Goal: Information Seeking & Learning: Learn about a topic

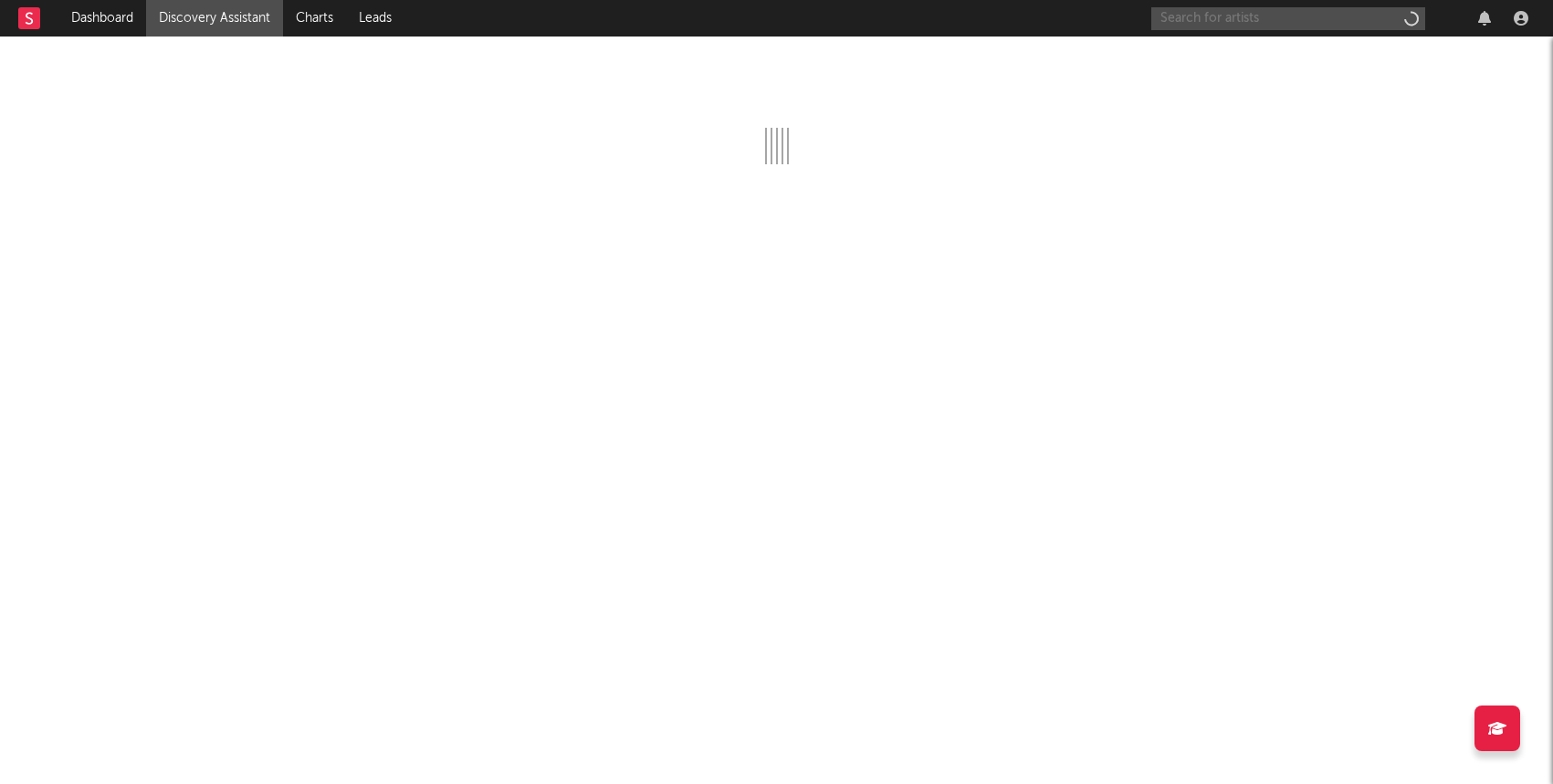
click at [1207, 22] on input "text" at bounding box center [1288, 18] width 274 height 23
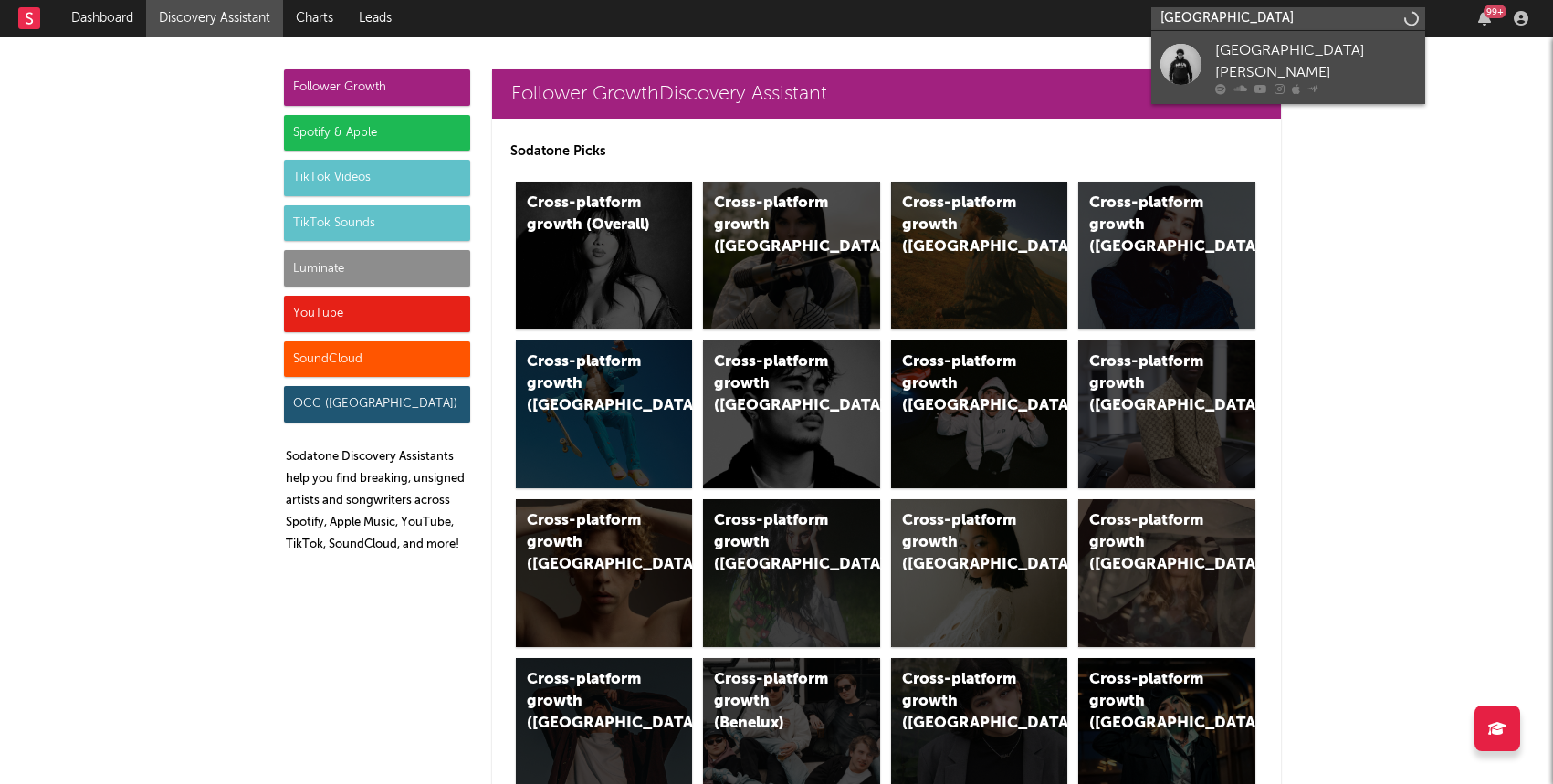
type input "[GEOGRAPHIC_DATA]"
click at [1199, 53] on div at bounding box center [1180, 63] width 41 height 41
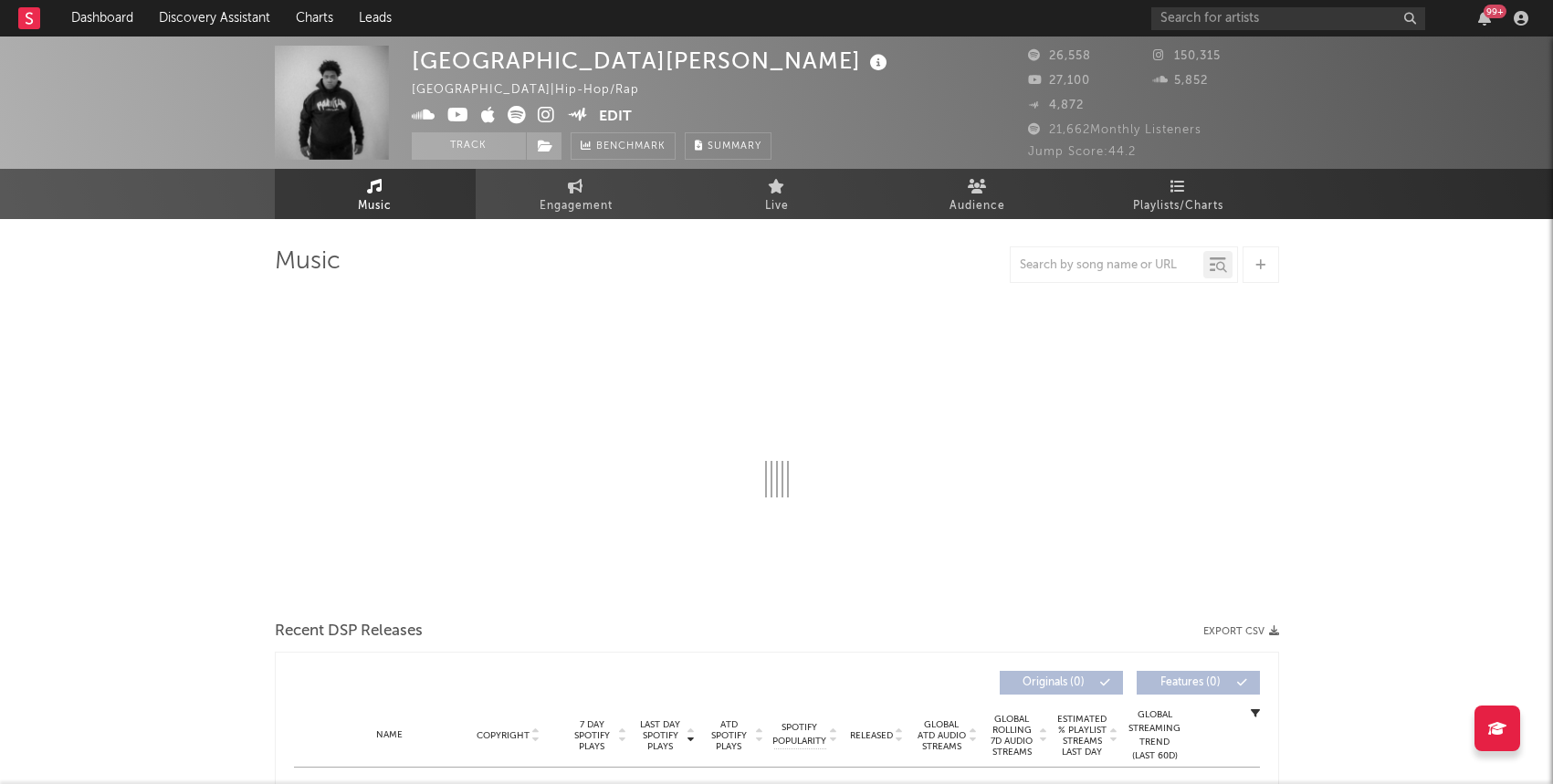
select select "6m"
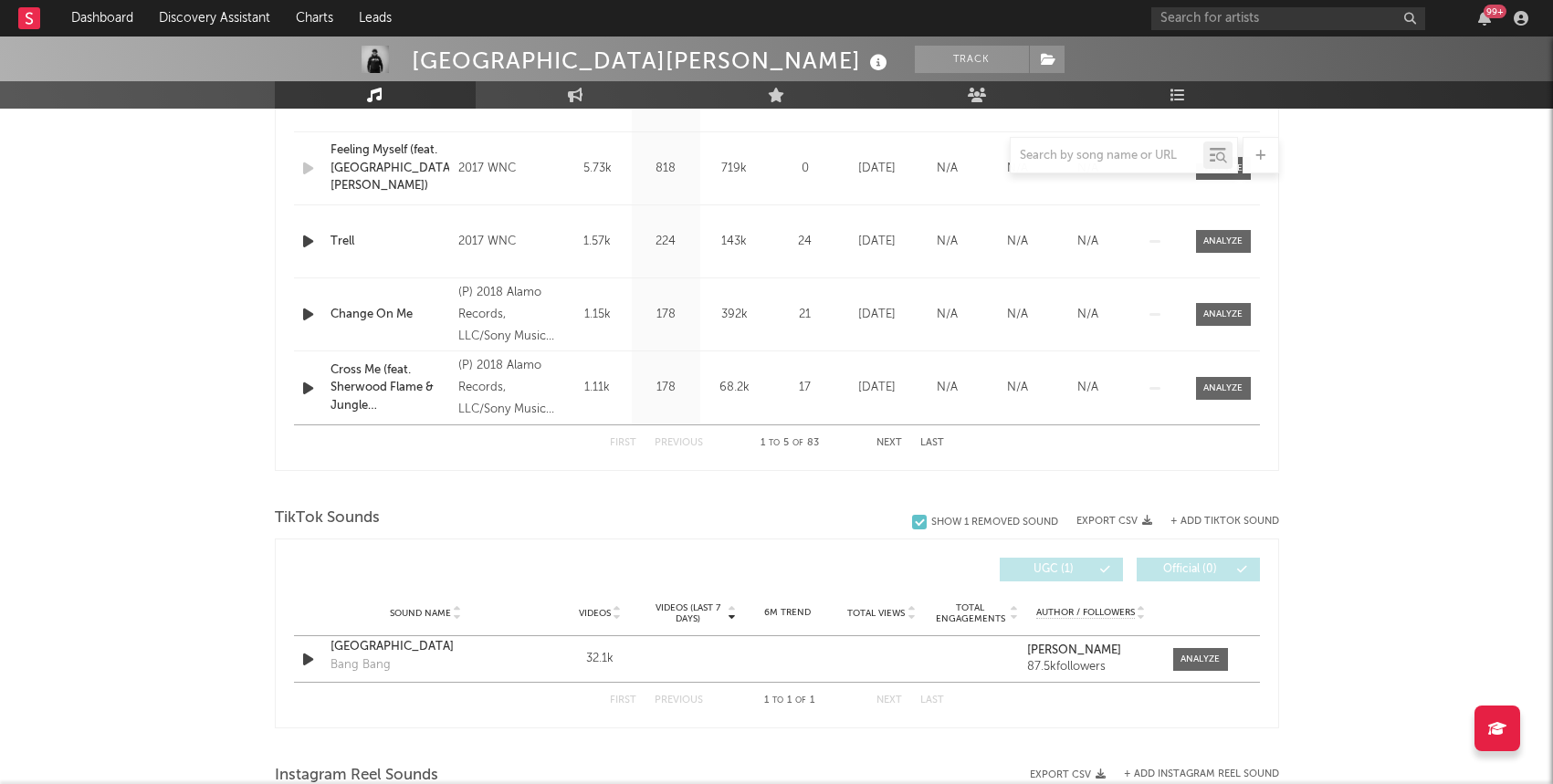
scroll to position [855, 0]
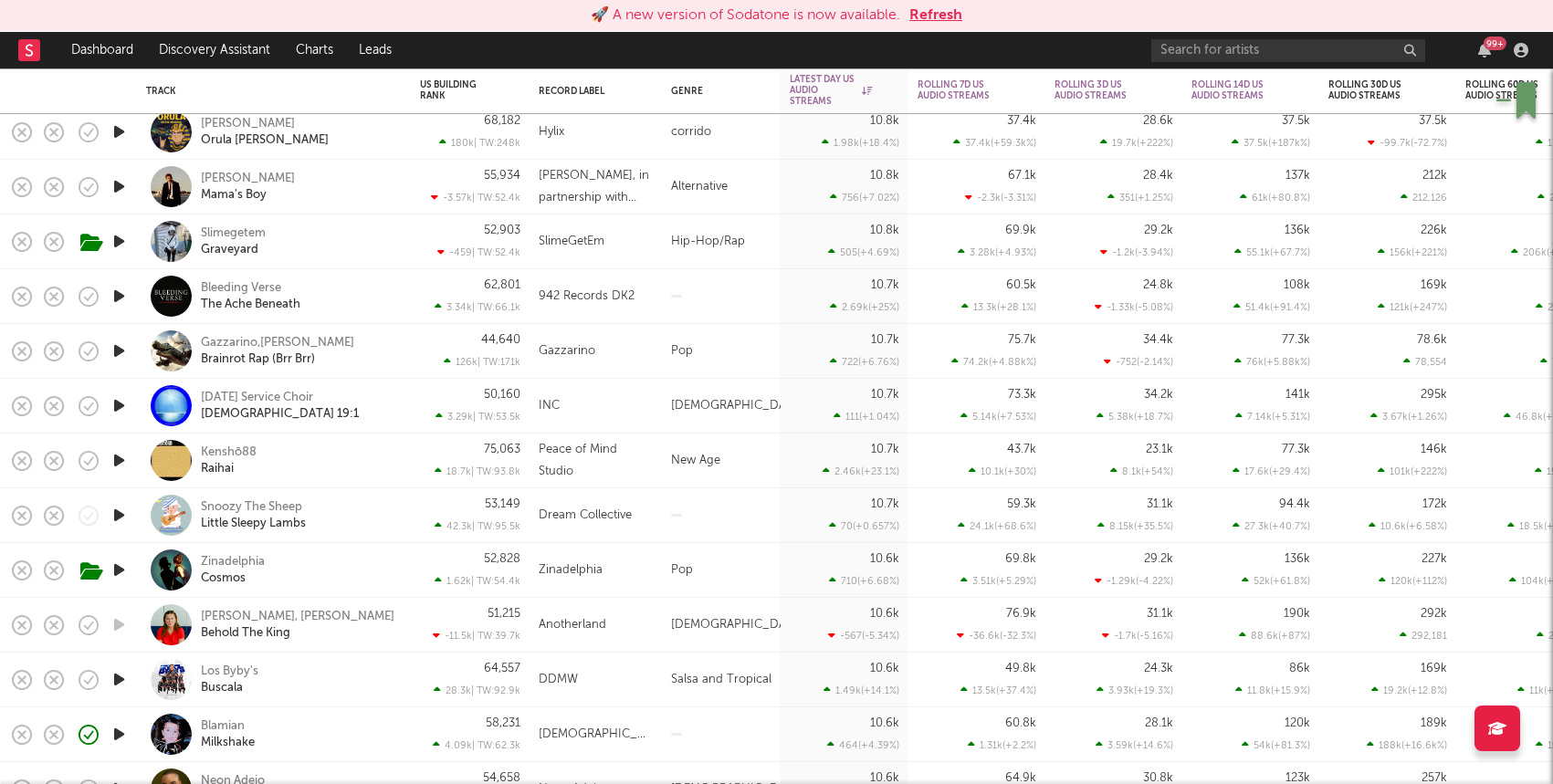
select select "1w"
click at [933, 8] on button "Refresh" at bounding box center [936, 16] width 53 height 22
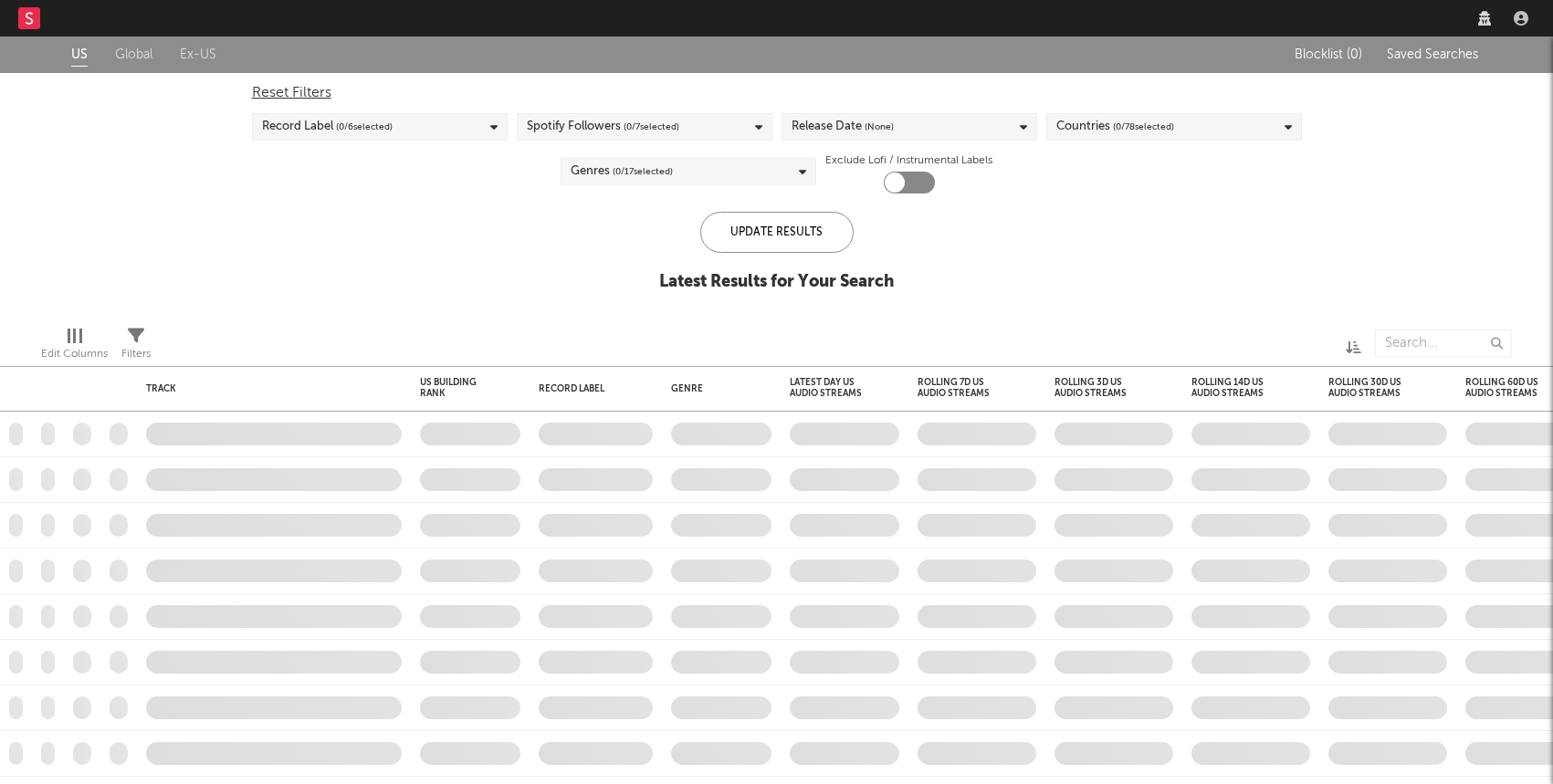
type input "bubble"
checkbox input "true"
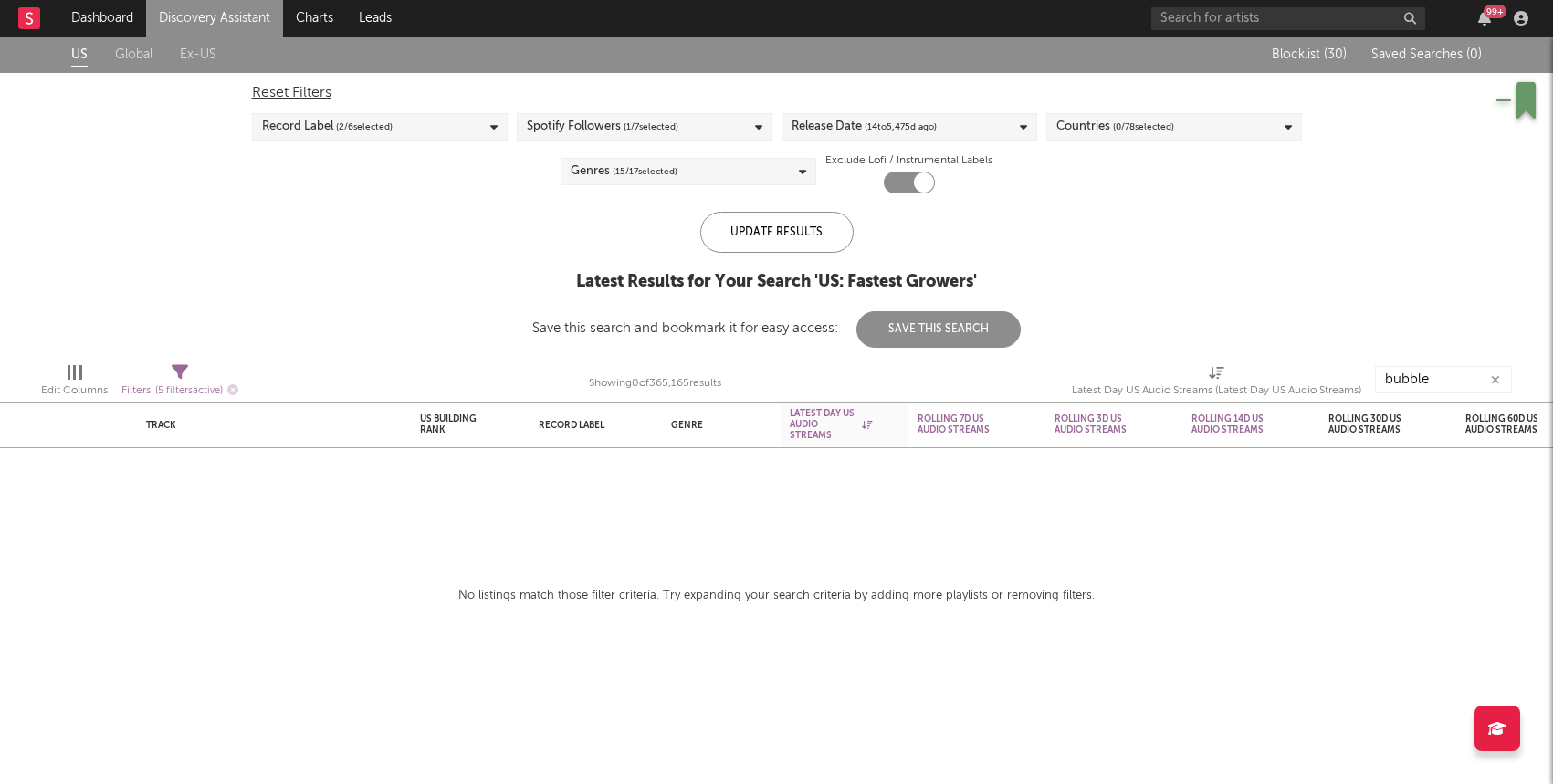
click at [178, 16] on link "Discovery Assistant" at bounding box center [215, 18] width 137 height 37
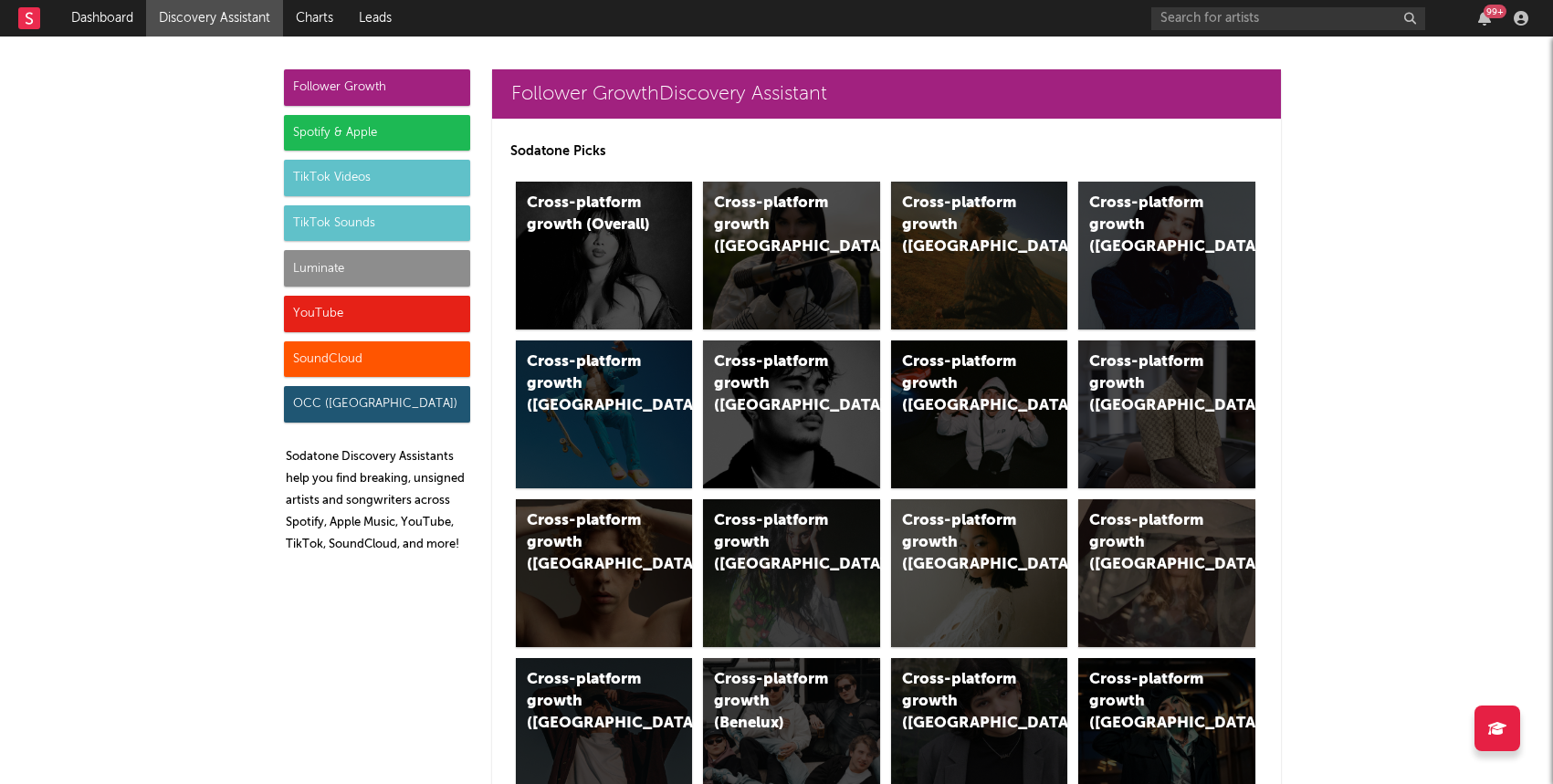
click at [323, 260] on div "Luminate" at bounding box center [377, 268] width 186 height 37
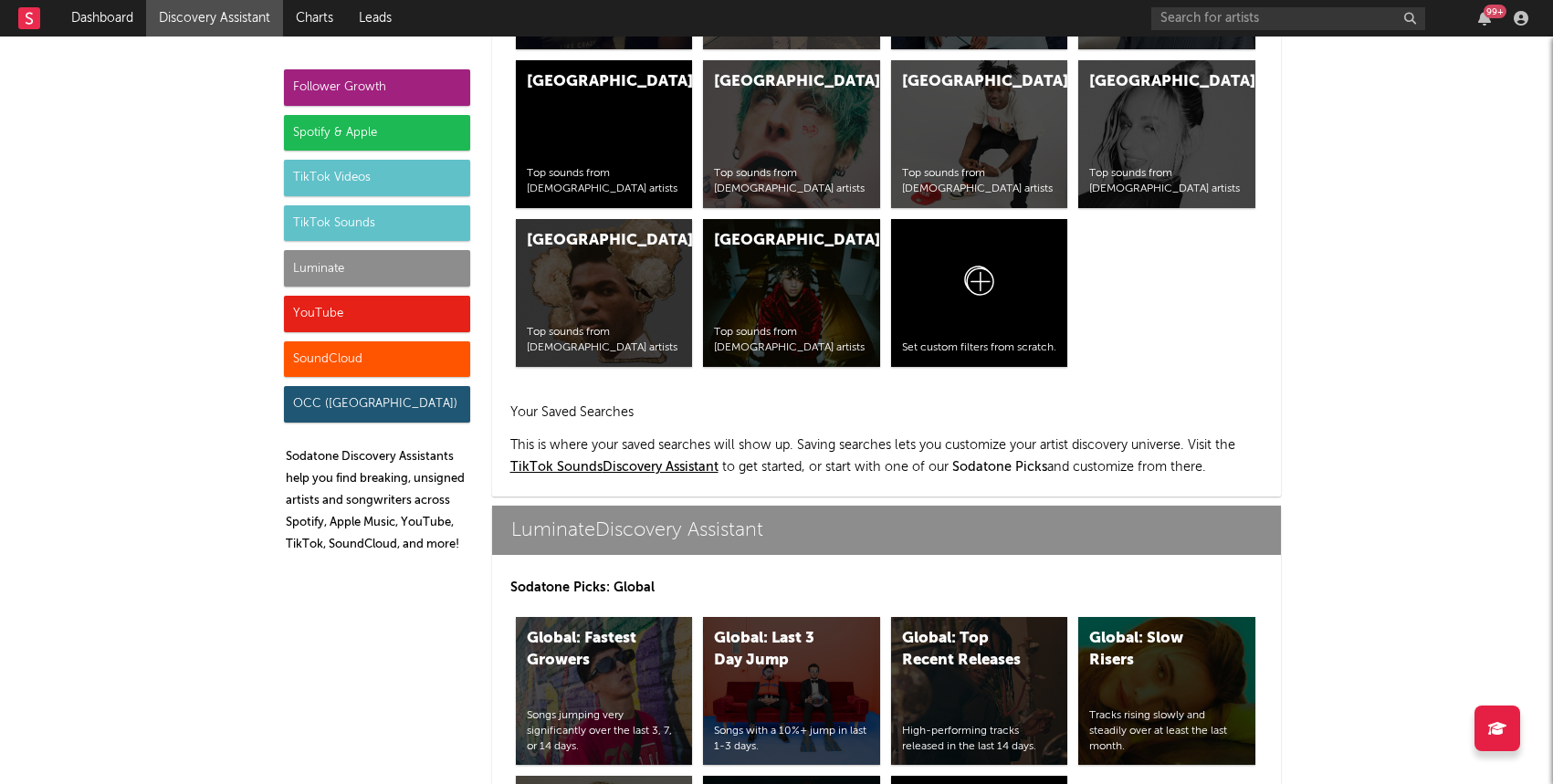
scroll to position [8102, 0]
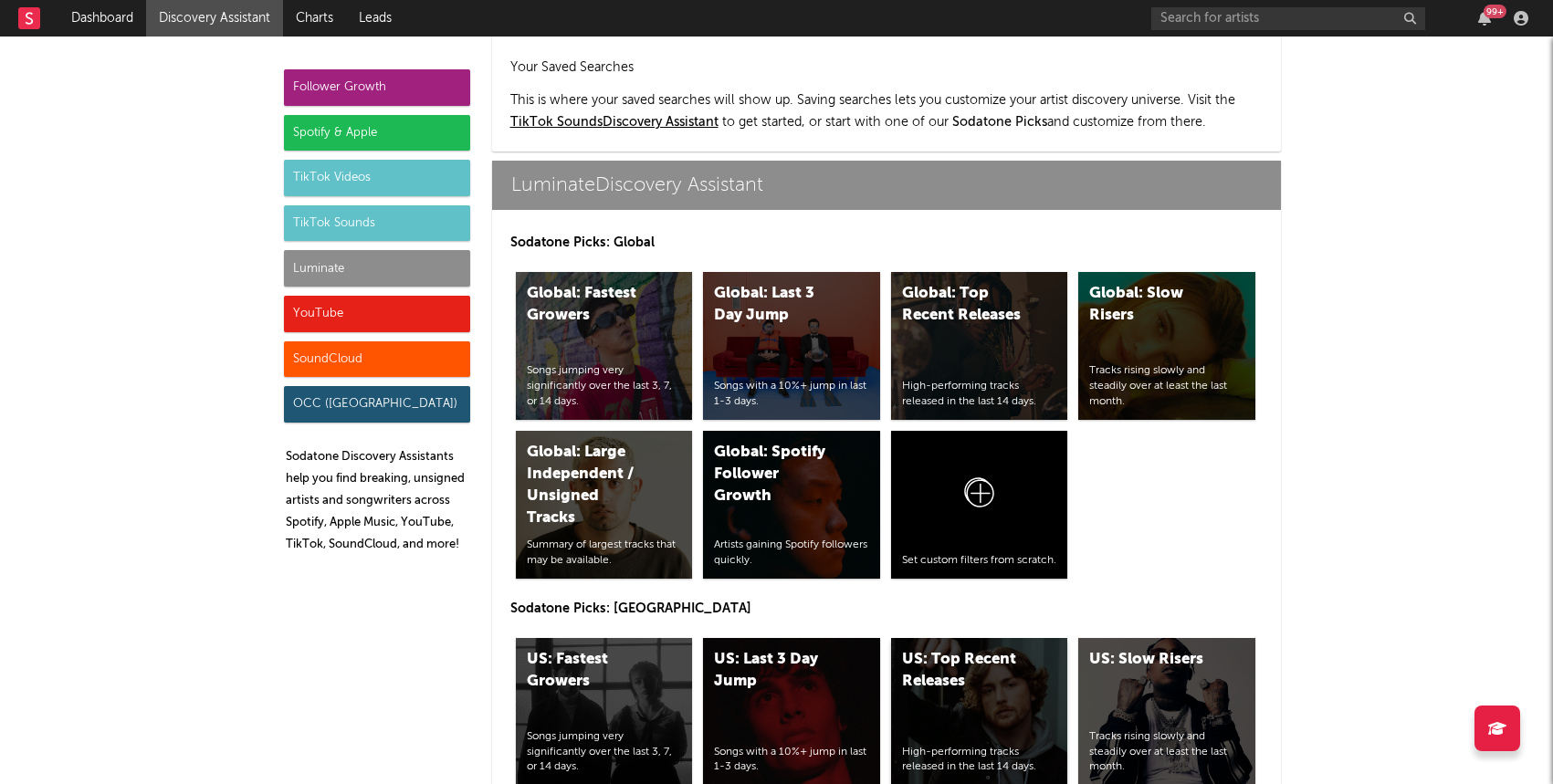
click at [953, 652] on div "US: Top Recent Releases High-performing tracks released in the last 14 days." at bounding box center [980, 712] width 177 height 148
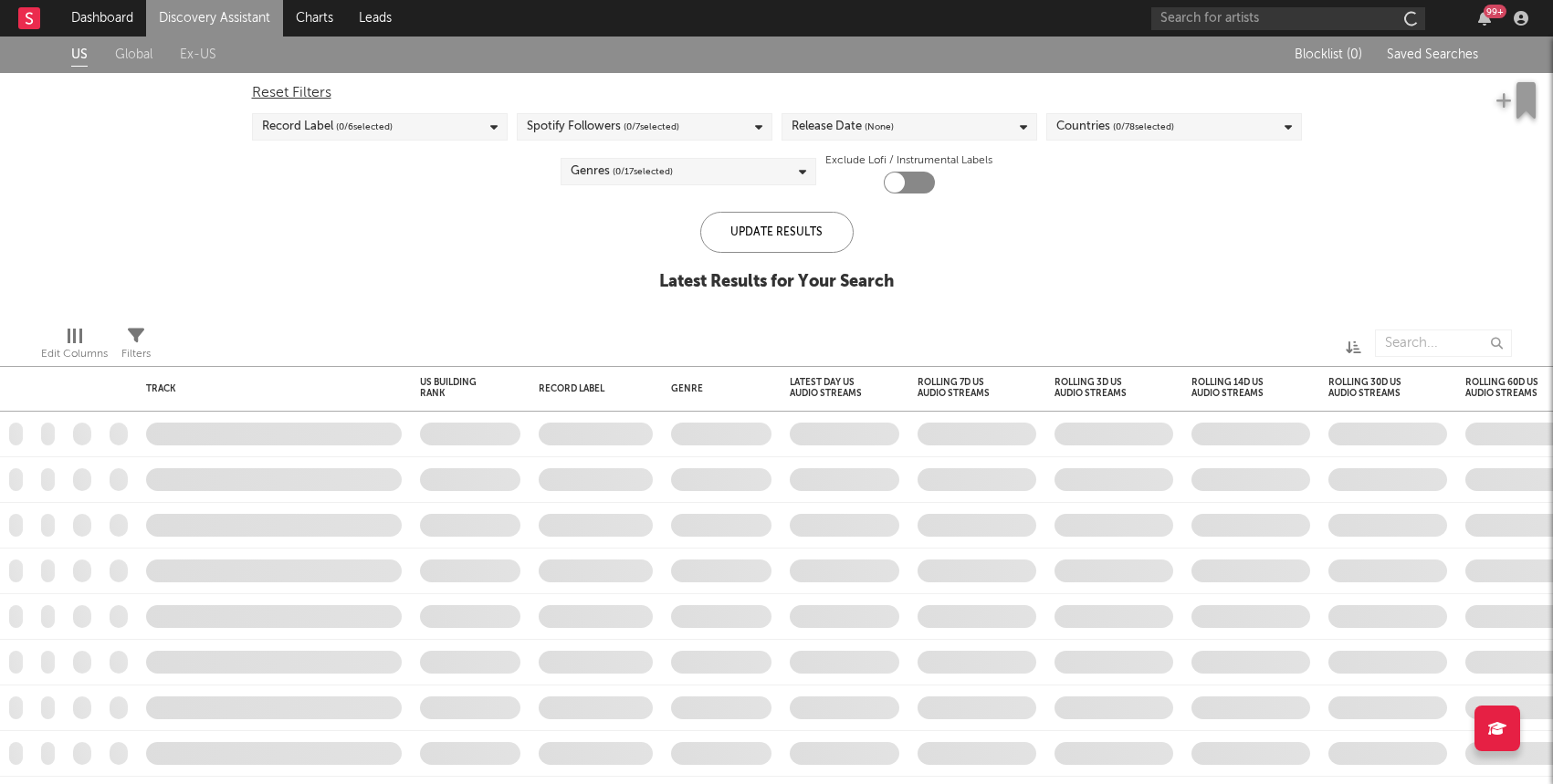
checkbox input "true"
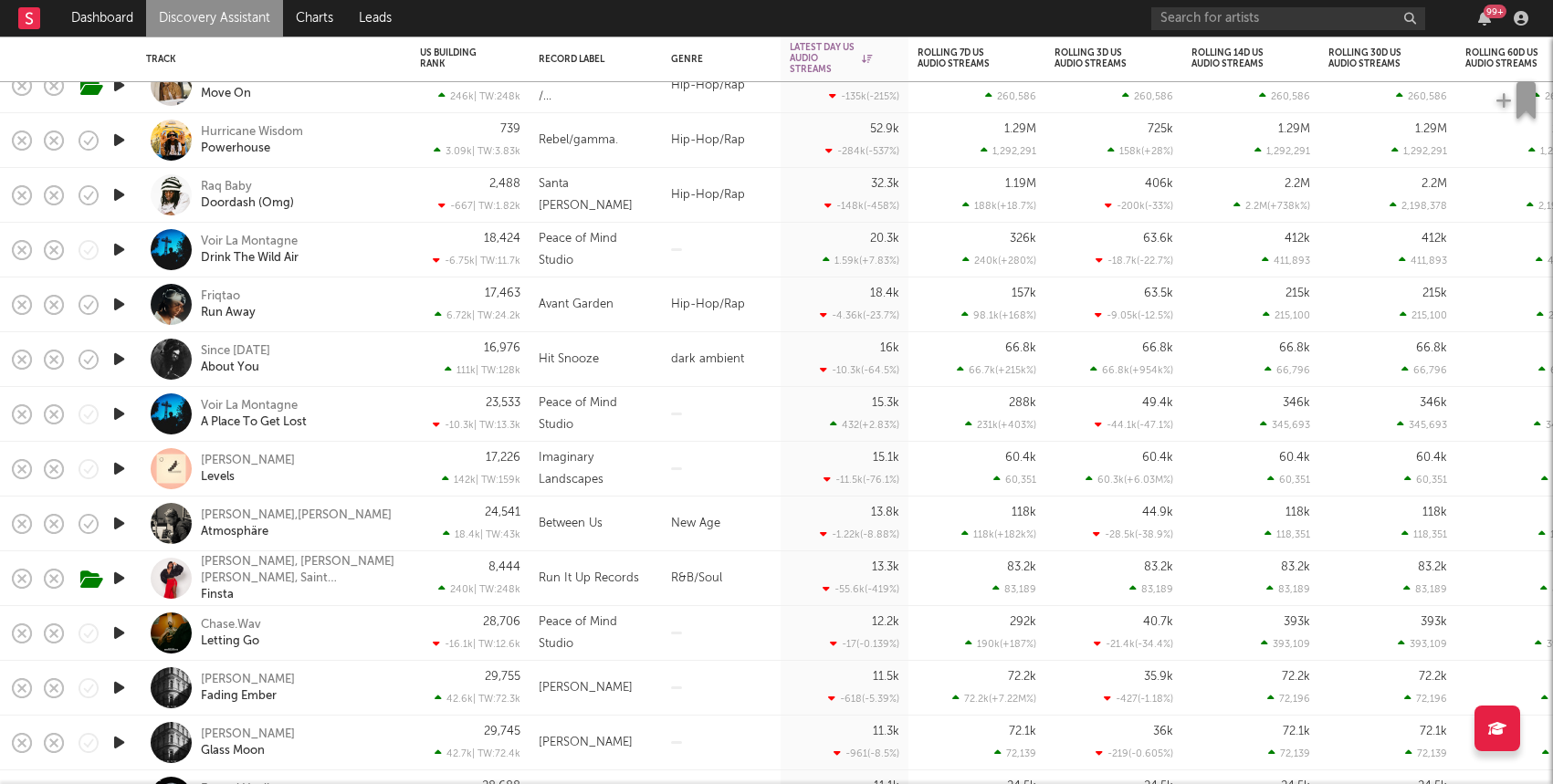
click at [117, 305] on icon "button" at bounding box center [119, 304] width 19 height 23
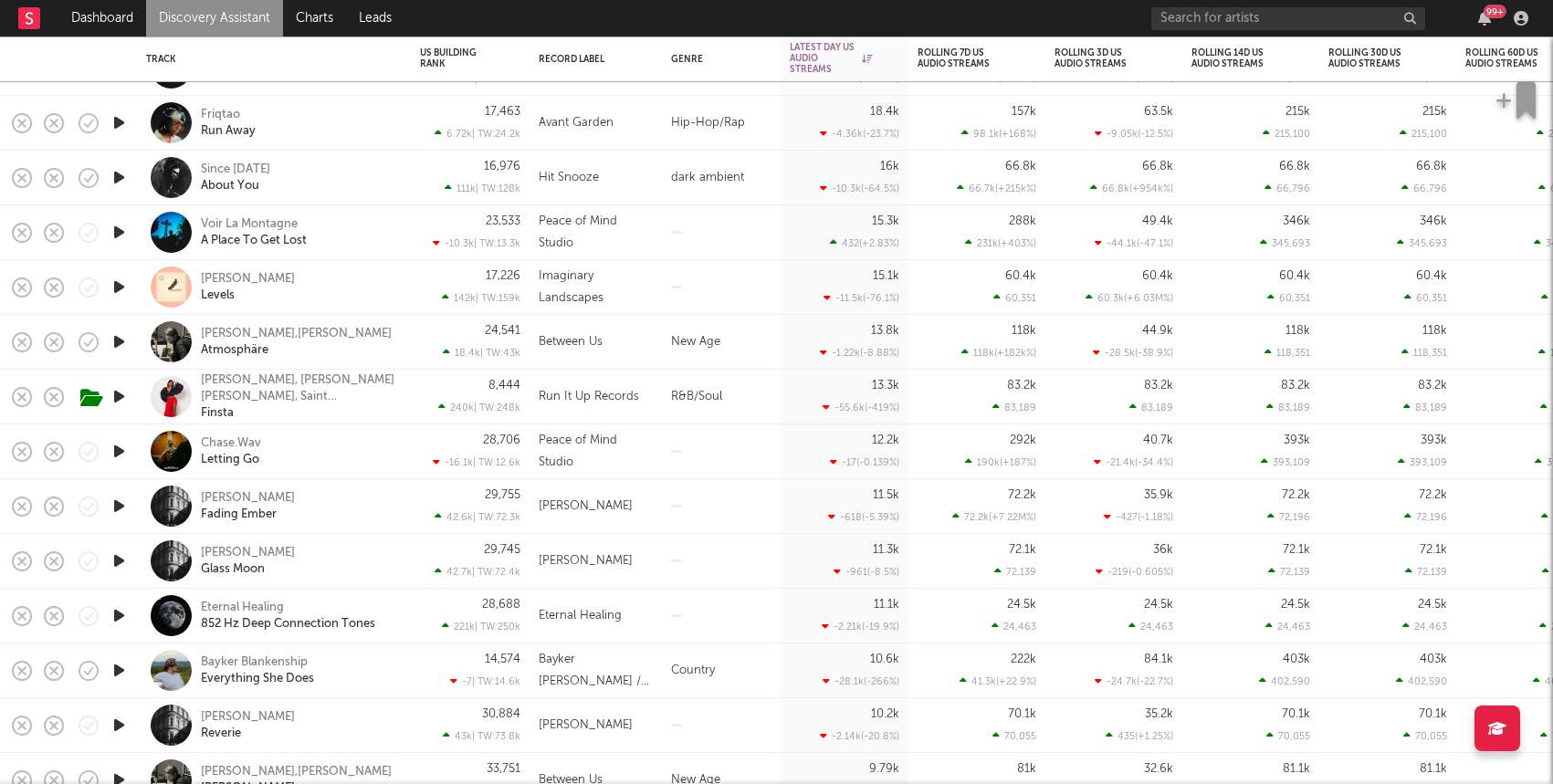
click at [398, 401] on div "Jacquees, Kayla Nicole, Saint Lamaar Finsta" at bounding box center [274, 396] width 256 height 54
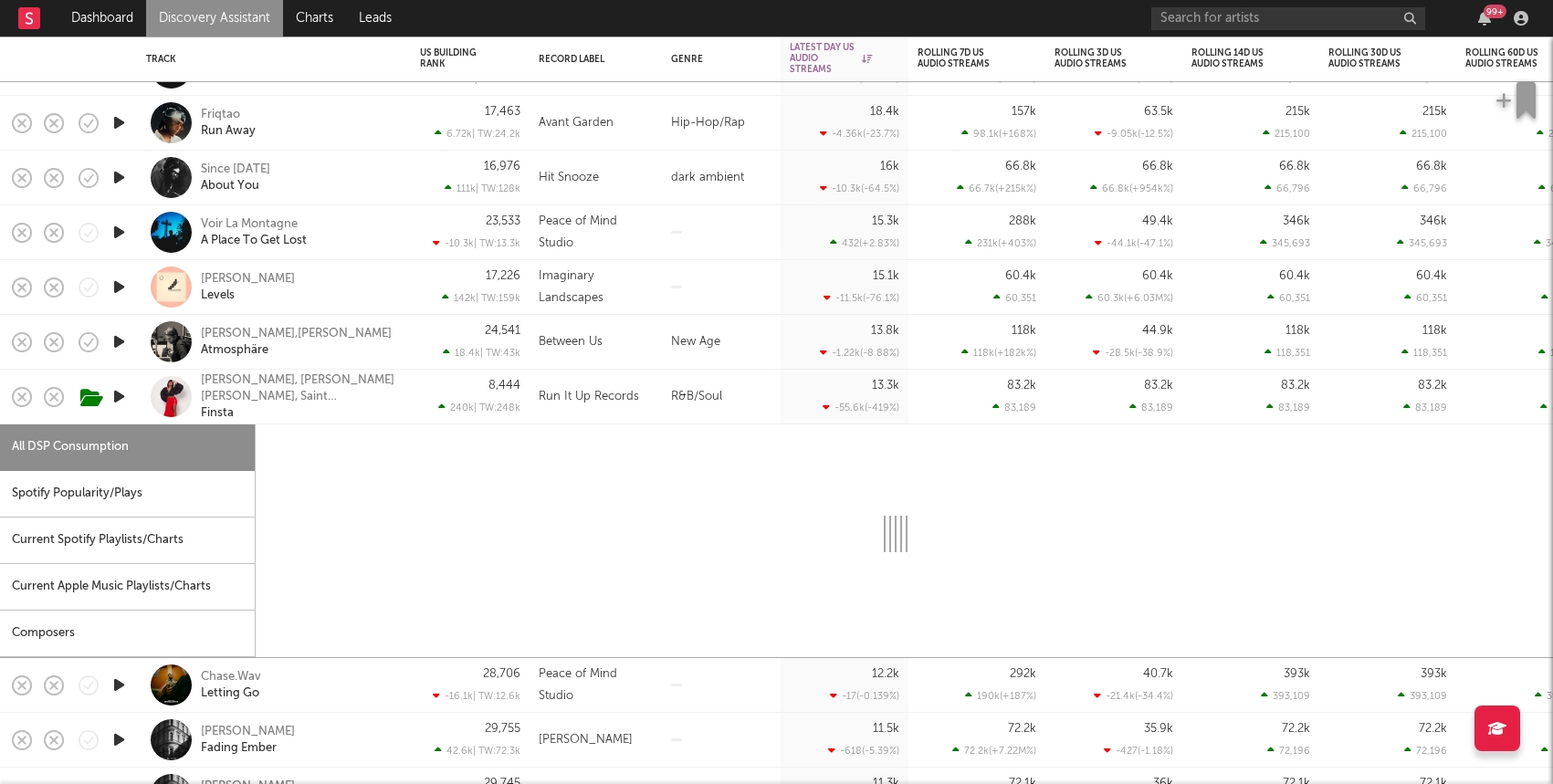
select select "1w"
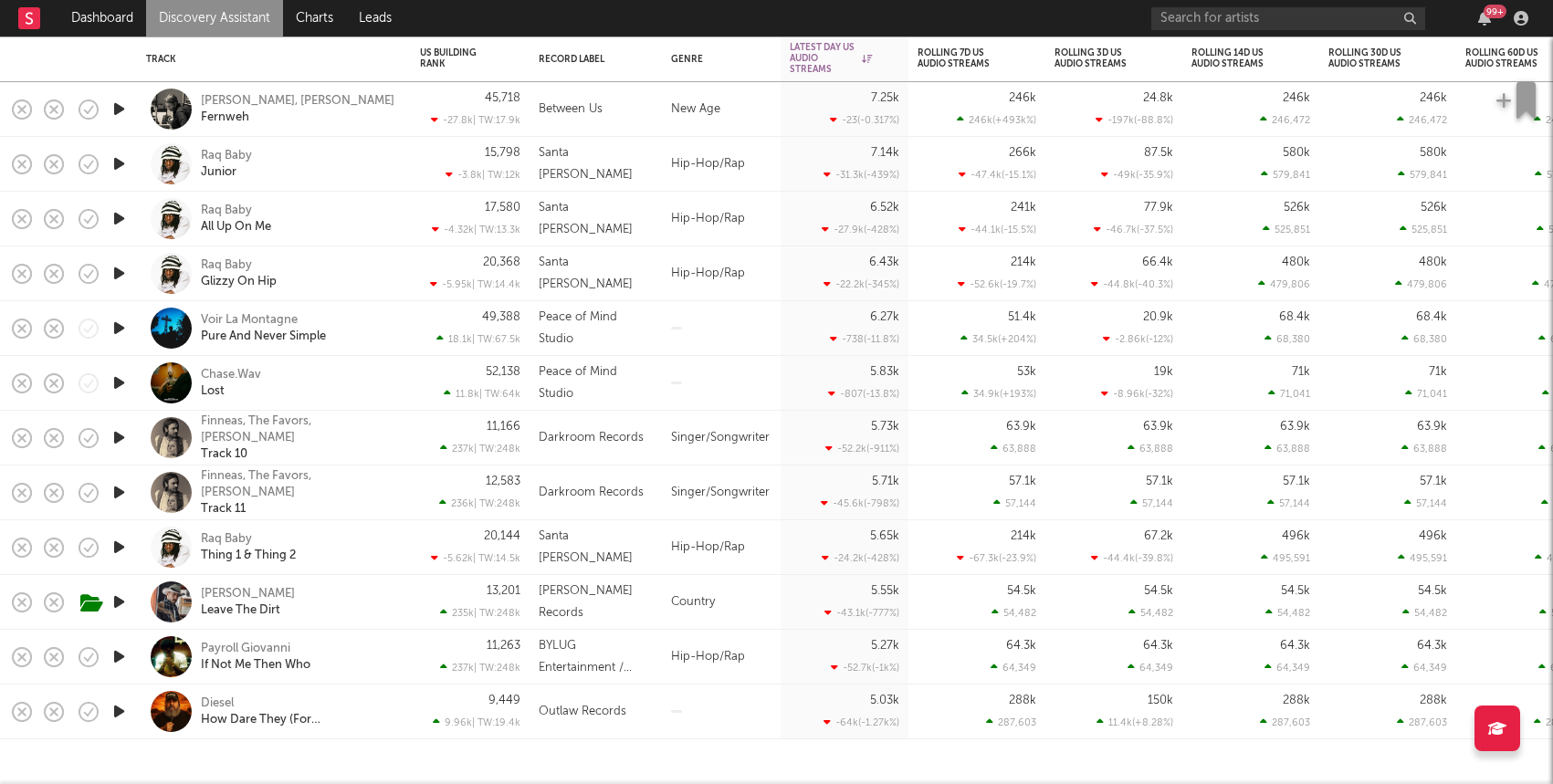
click at [178, 13] on link "Discovery Assistant" at bounding box center [215, 18] width 137 height 37
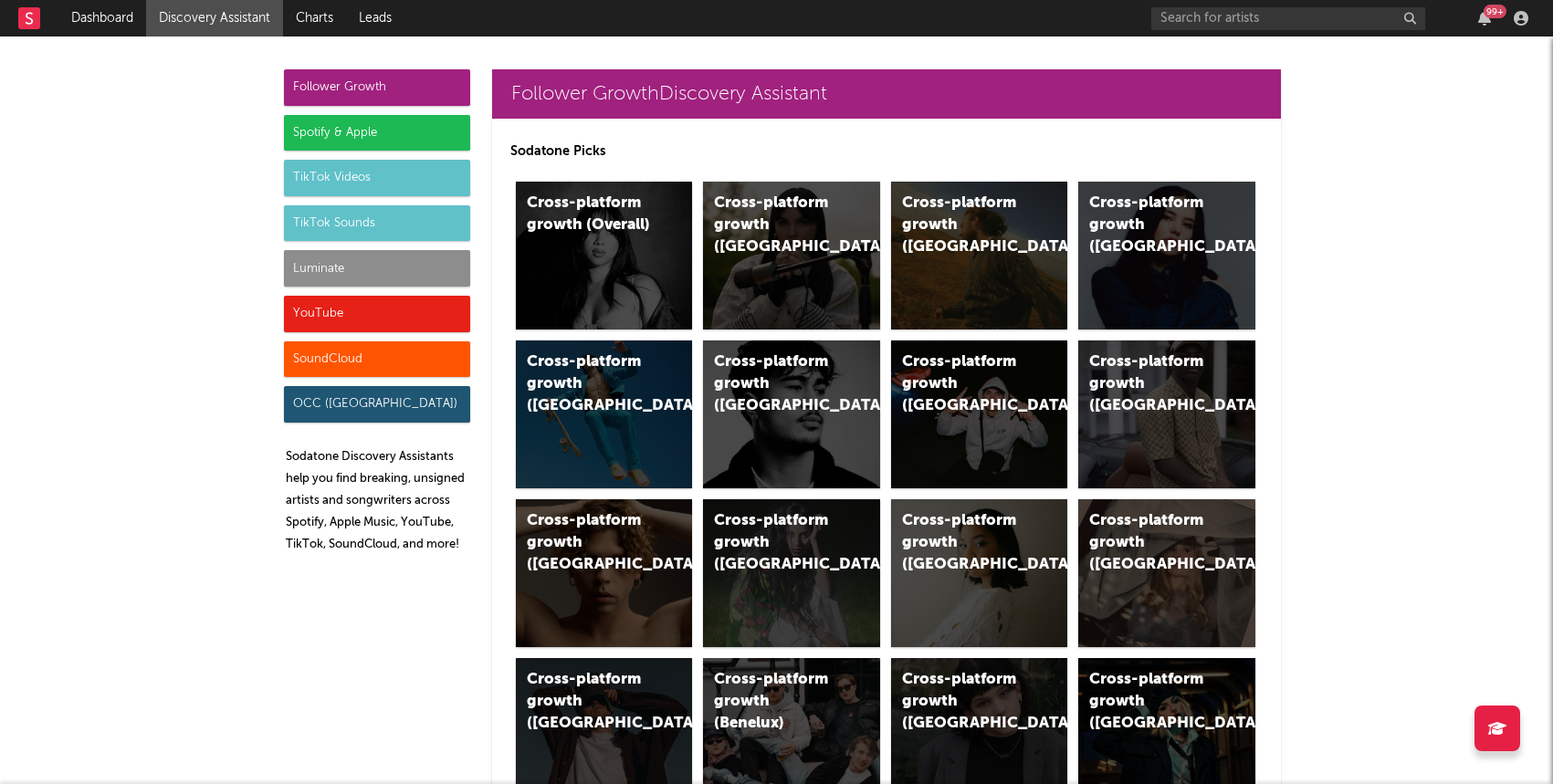
click at [334, 266] on div "Luminate" at bounding box center [377, 268] width 186 height 37
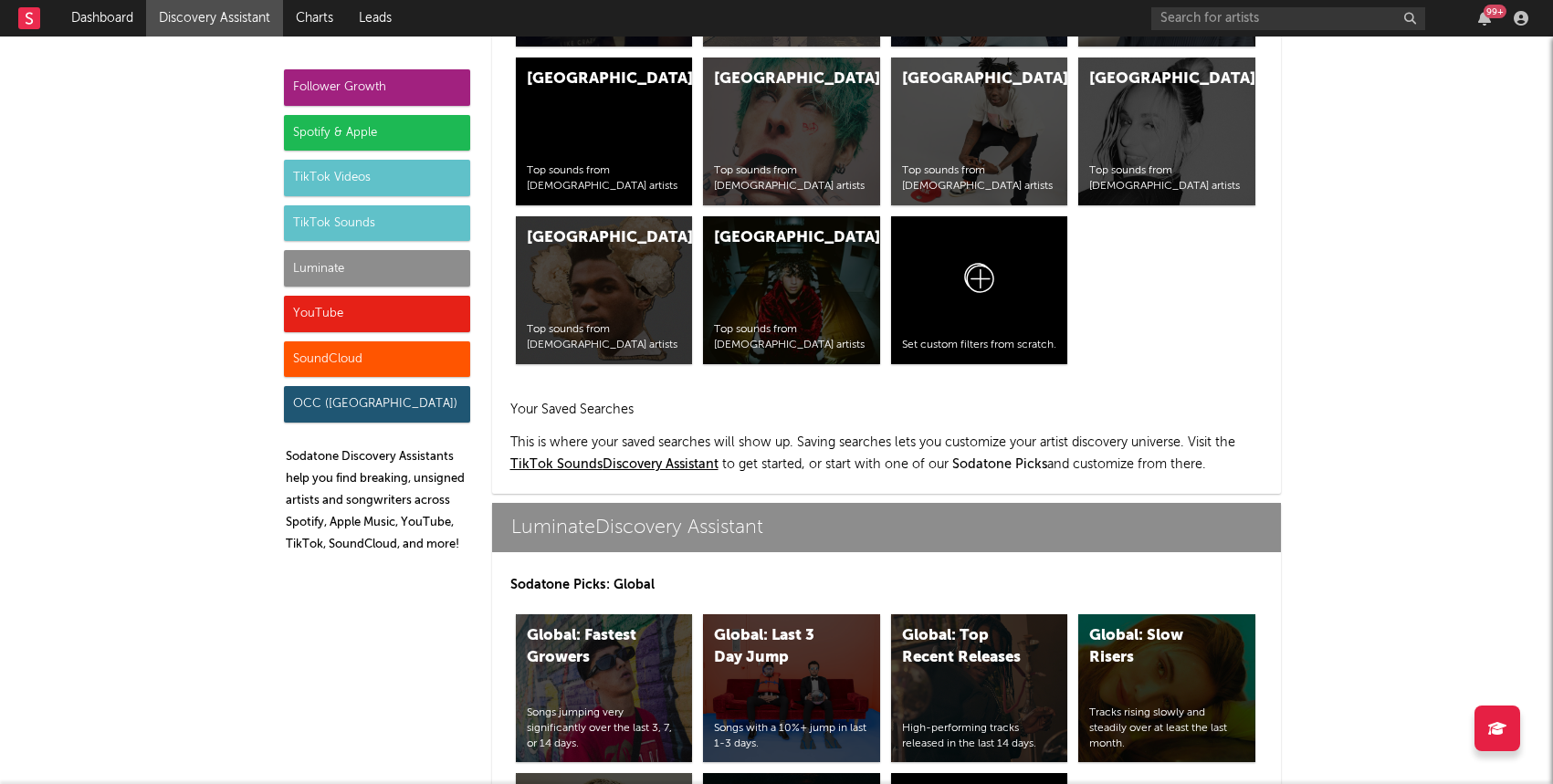
scroll to position [8102, 0]
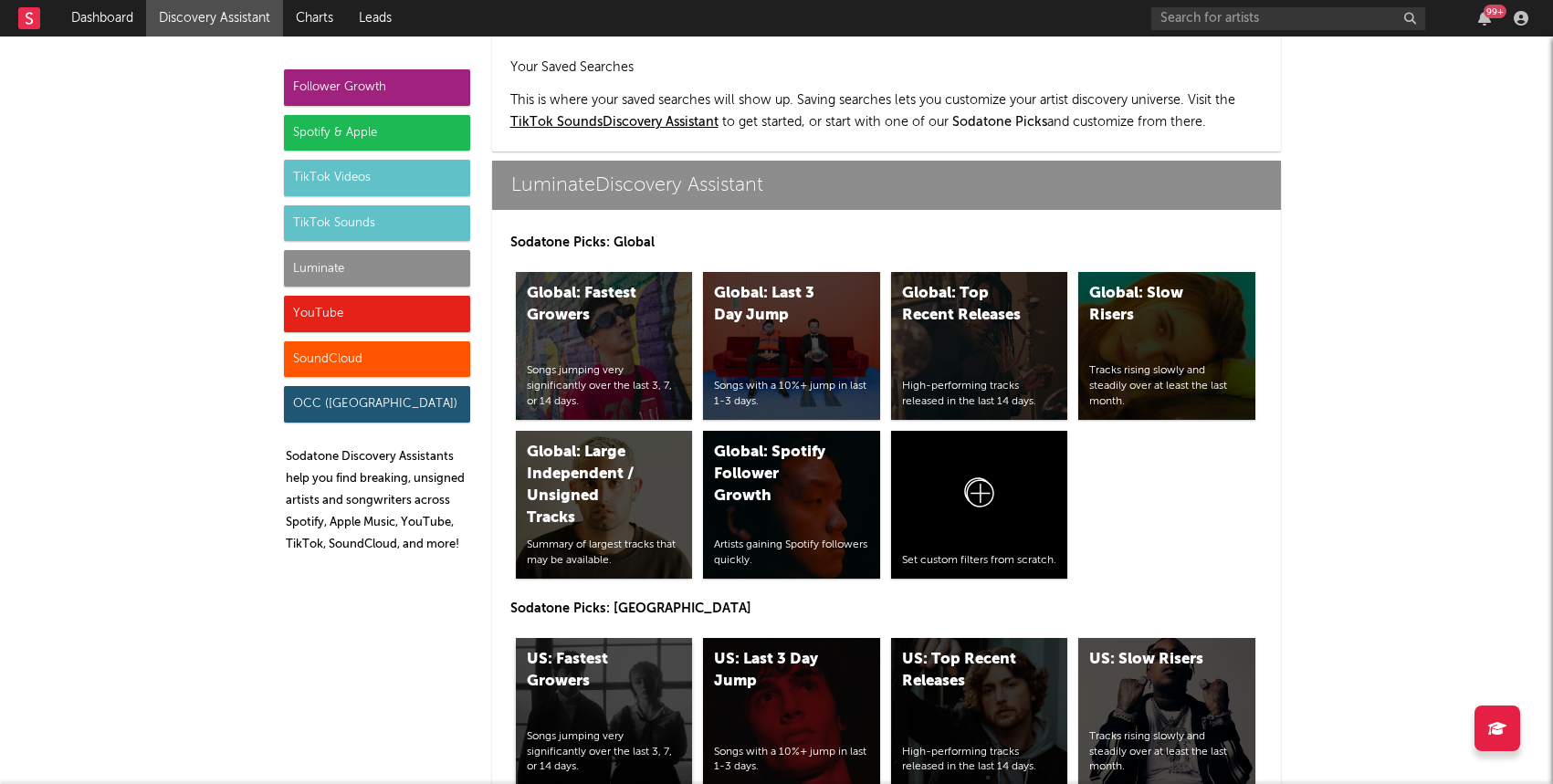
click at [595, 640] on div "US: Fastest Growers Songs jumping very significantly over the last 3, 7, or 14 …" at bounding box center [604, 712] width 177 height 148
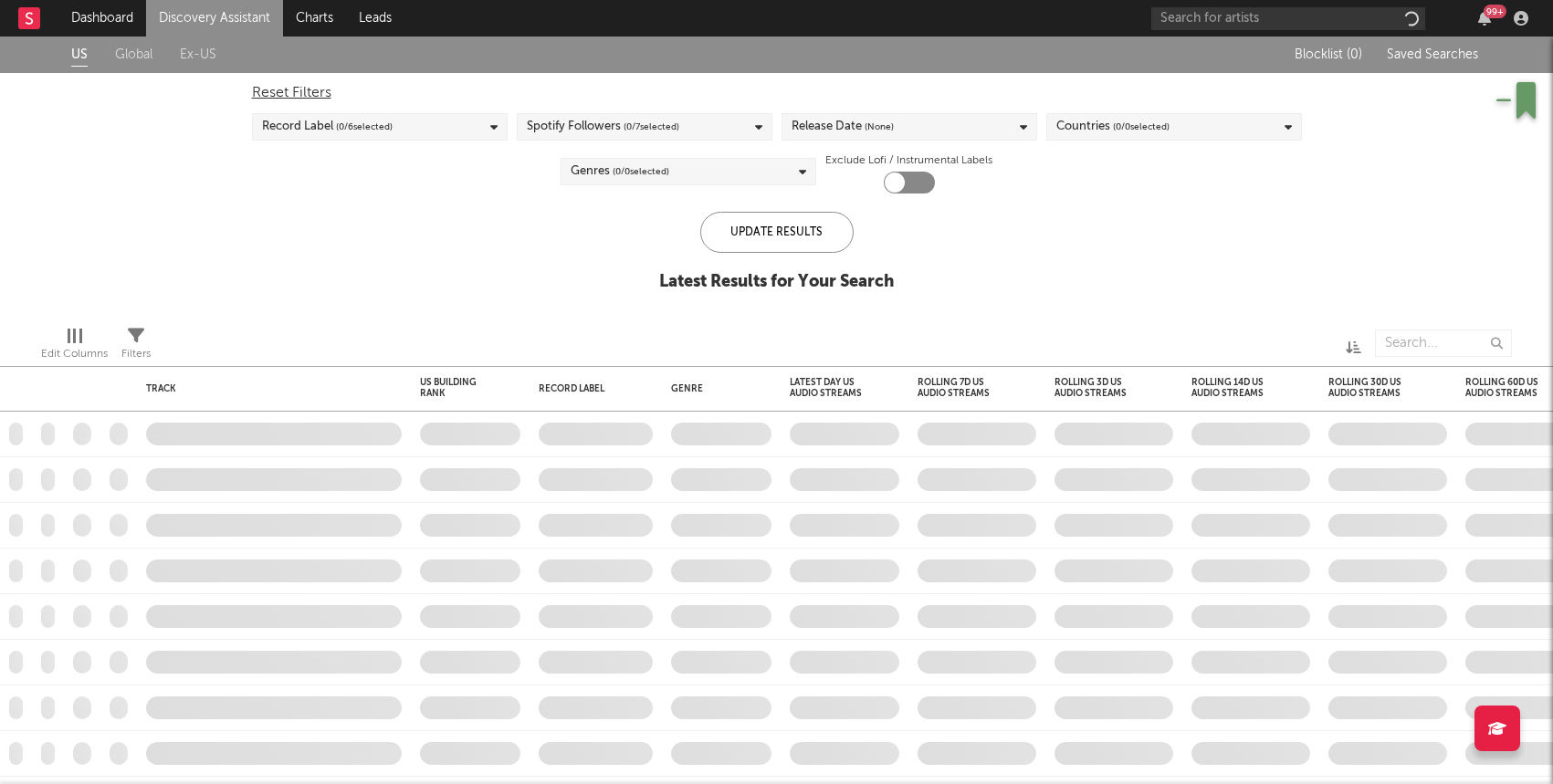
checkbox input "true"
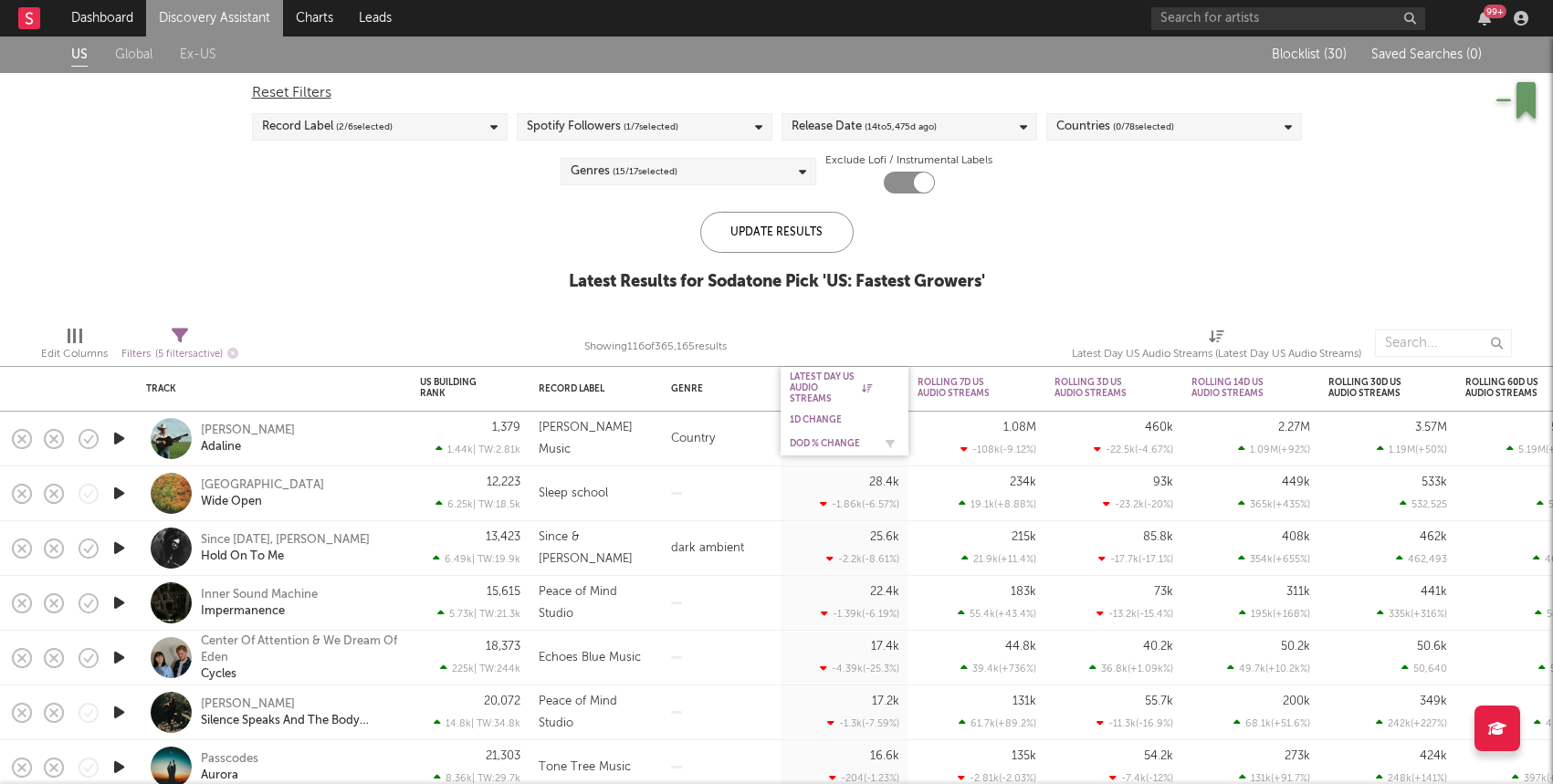
click at [821, 438] on div "DoD % Change" at bounding box center [831, 444] width 82 height 11
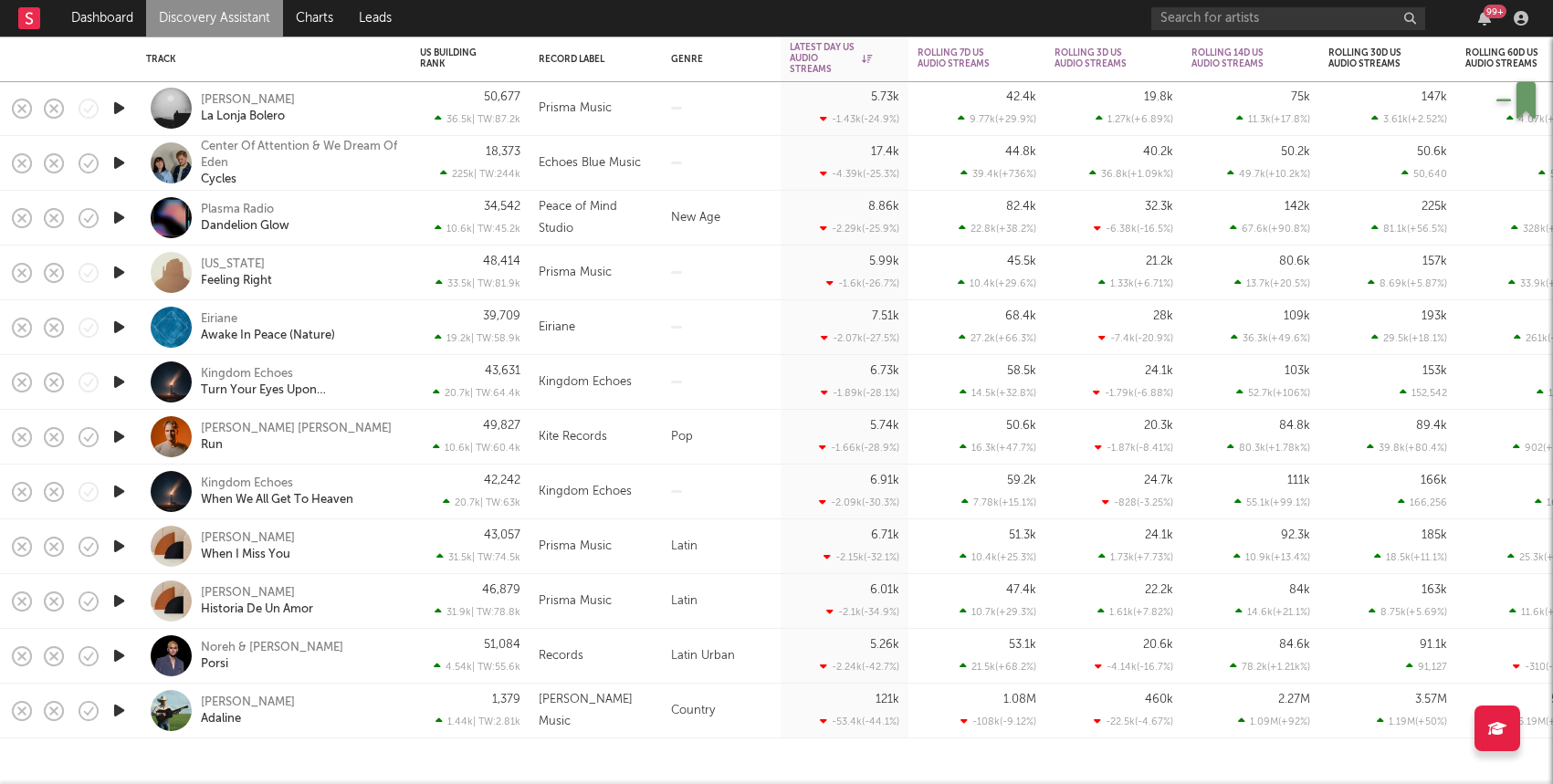
click at [252, 25] on link "Discovery Assistant" at bounding box center [215, 18] width 137 height 37
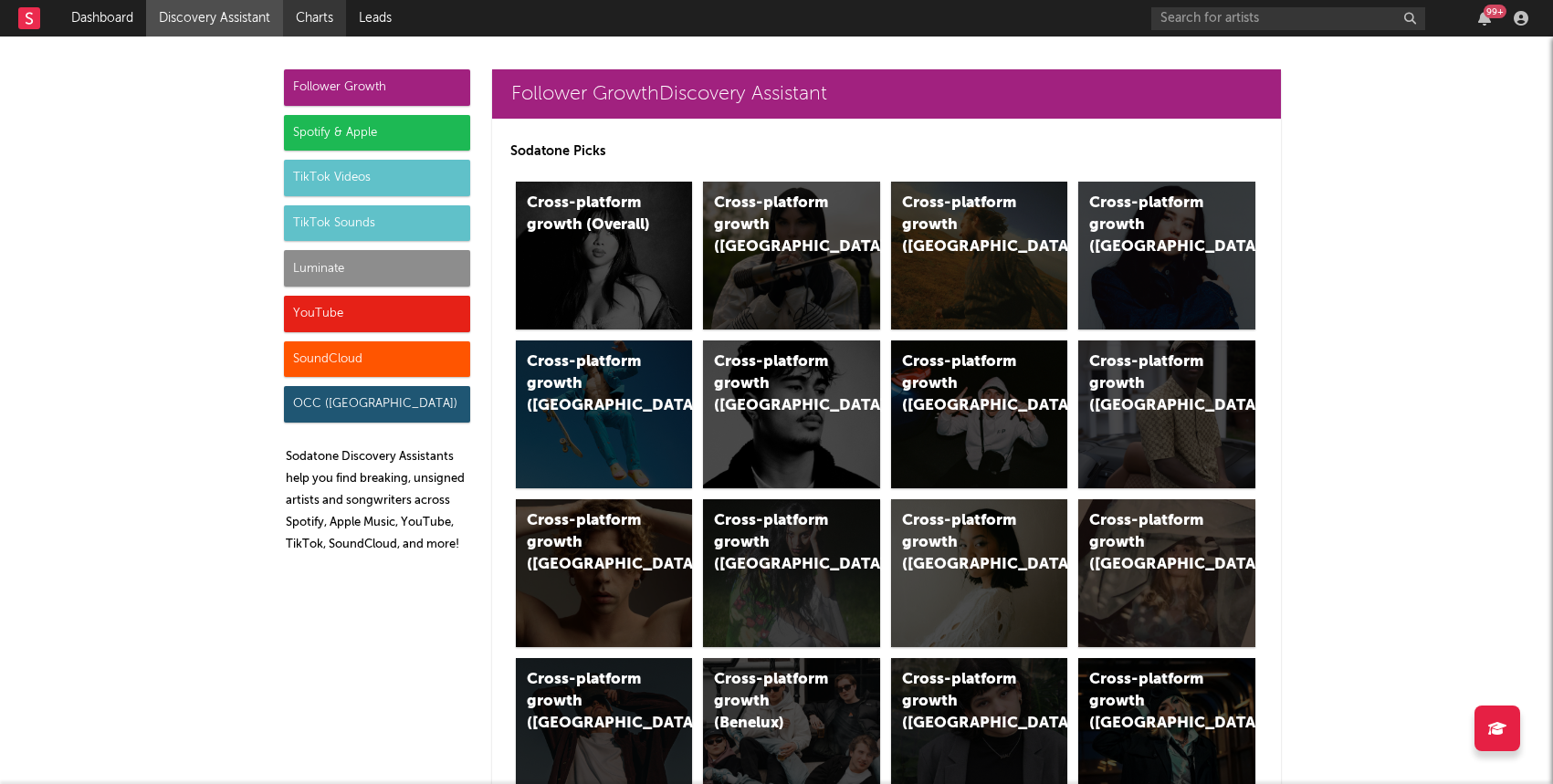
click at [307, 20] on link "Charts" at bounding box center [314, 18] width 63 height 37
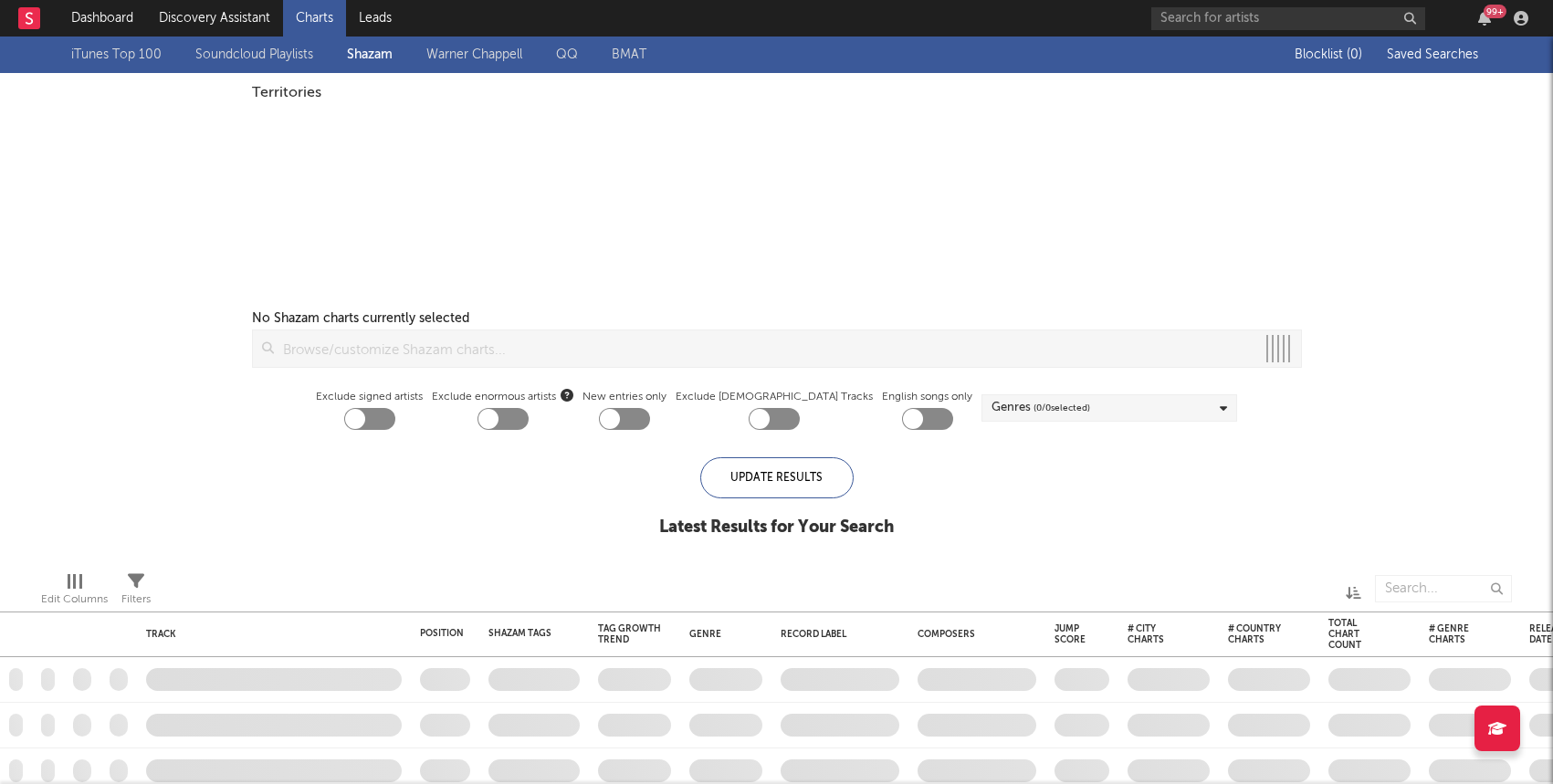
checkbox input "true"
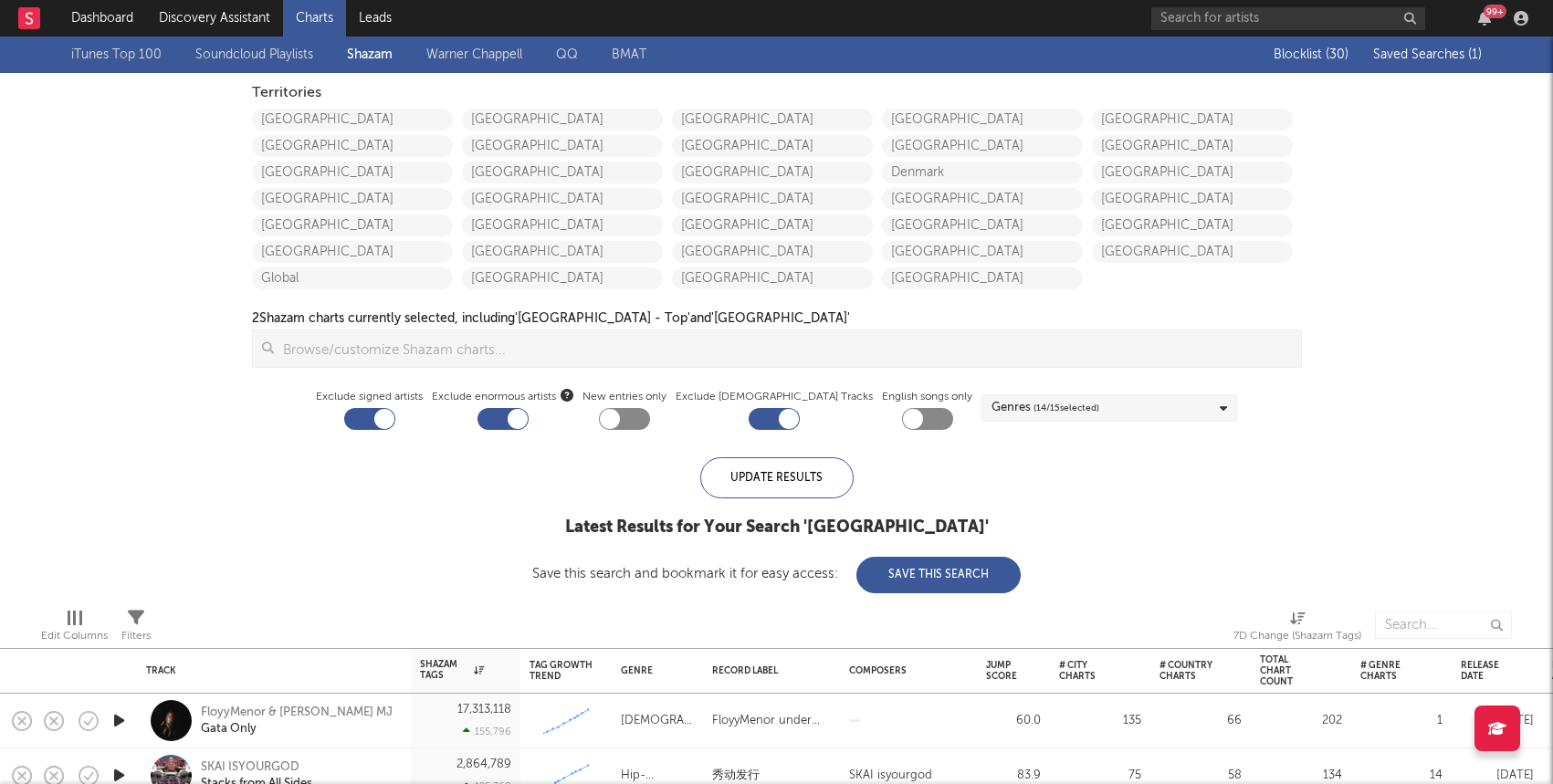
click at [1425, 60] on span "Saved Searches ( 1 )" at bounding box center [1427, 55] width 109 height 13
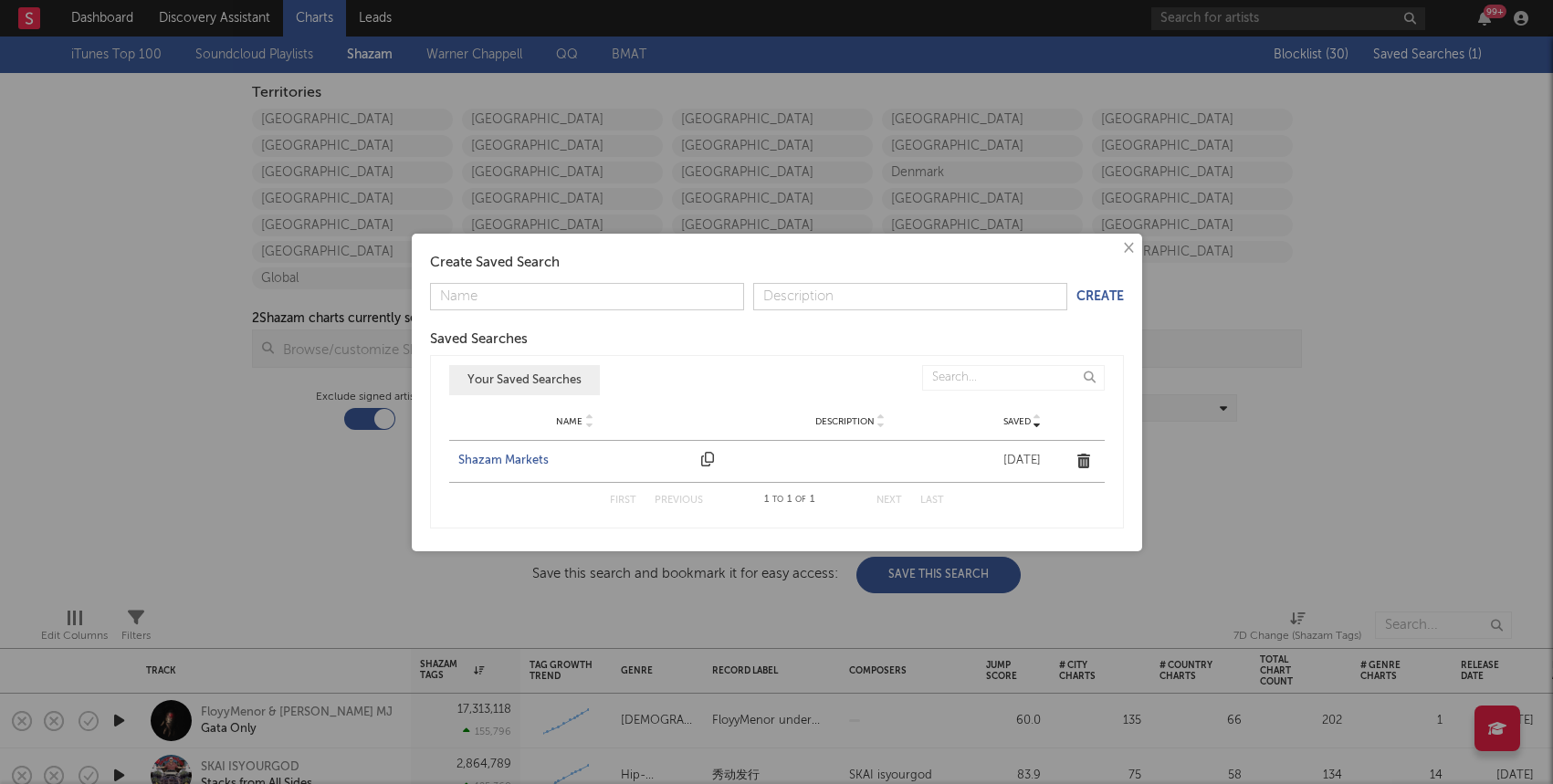
click at [542, 460] on div "Shazam Markets" at bounding box center [575, 461] width 235 height 18
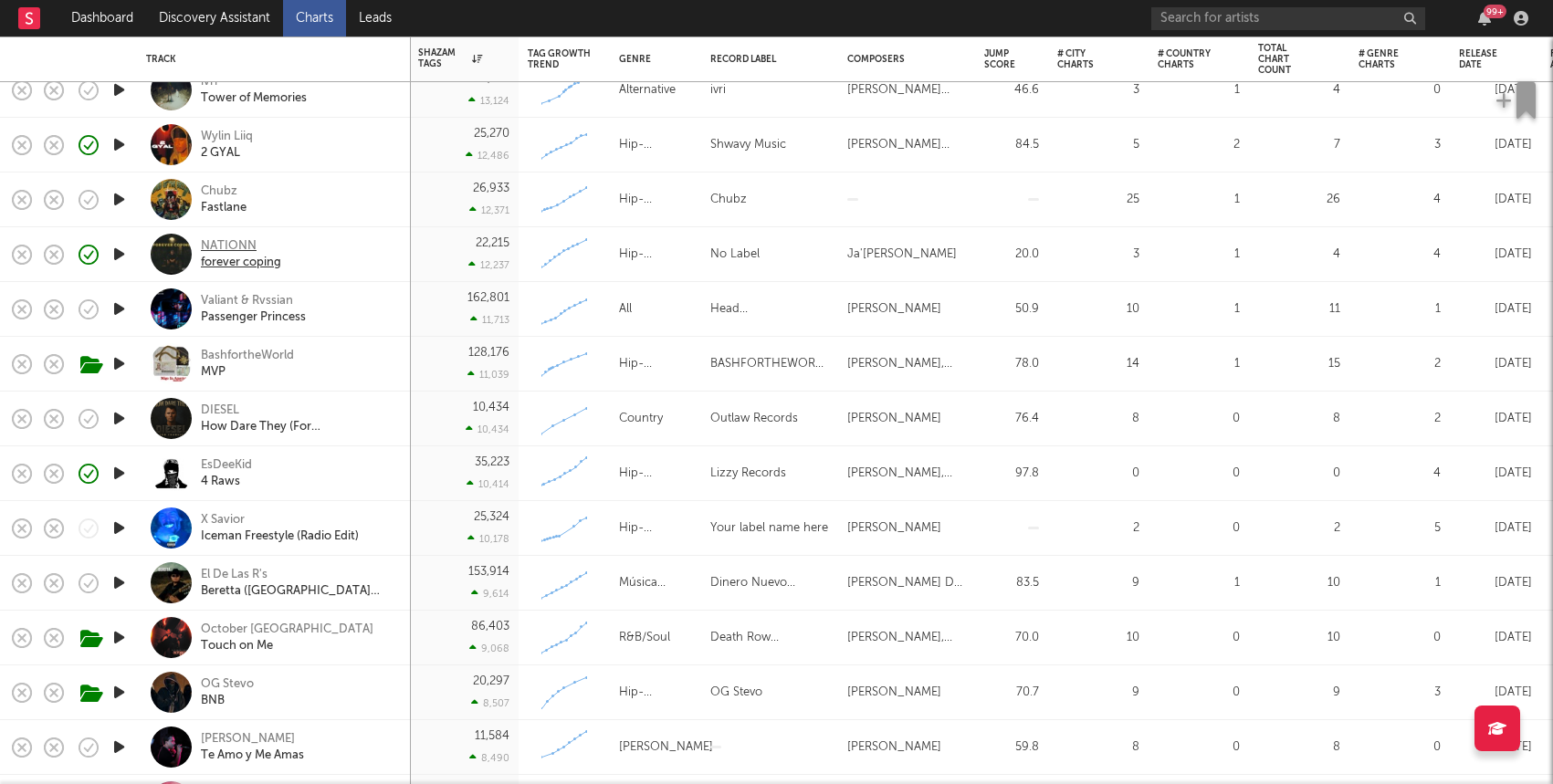
click at [245, 239] on div "NATIONN" at bounding box center [241, 246] width 80 height 16
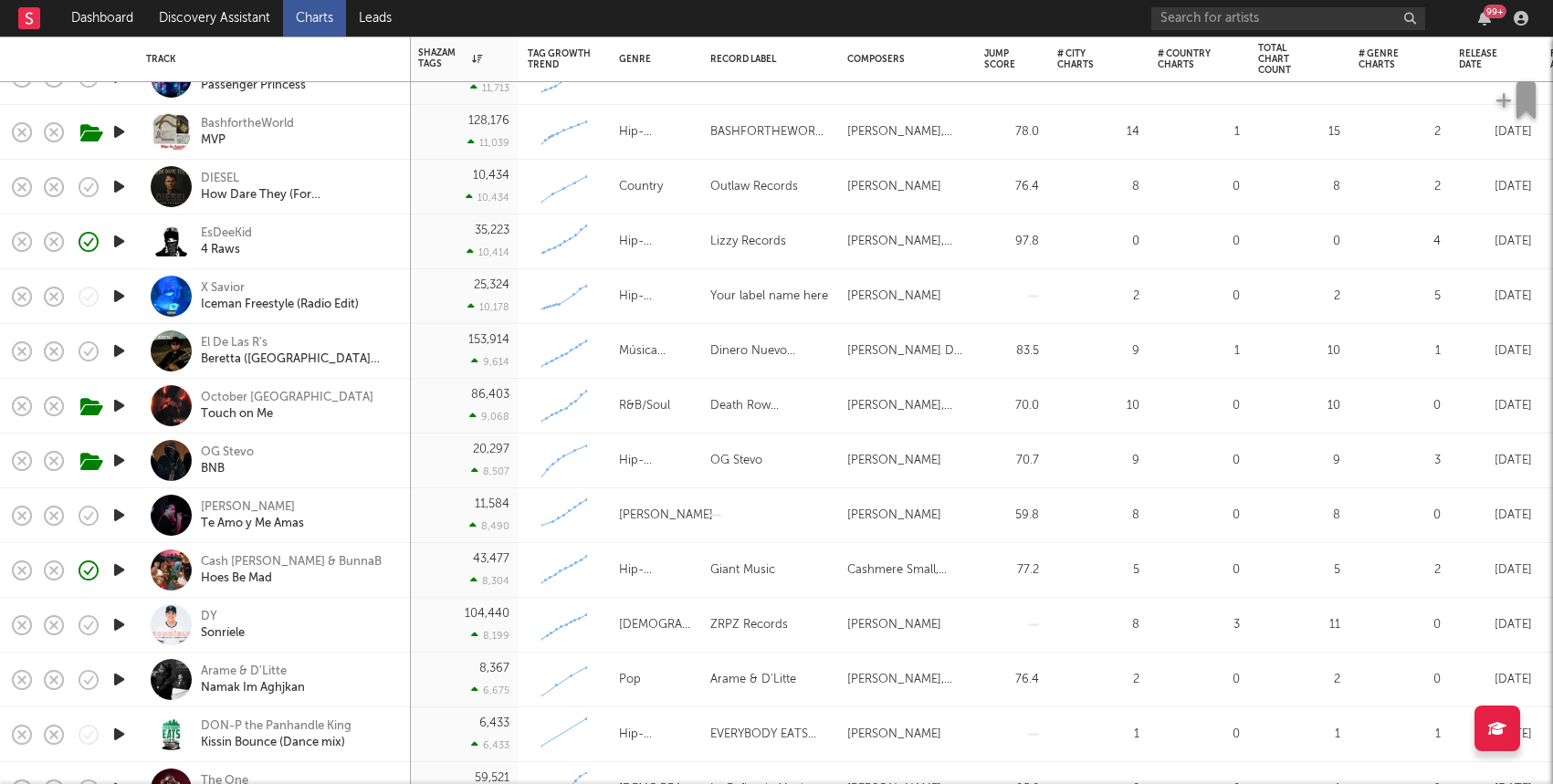
click at [117, 459] on icon "button" at bounding box center [119, 460] width 19 height 23
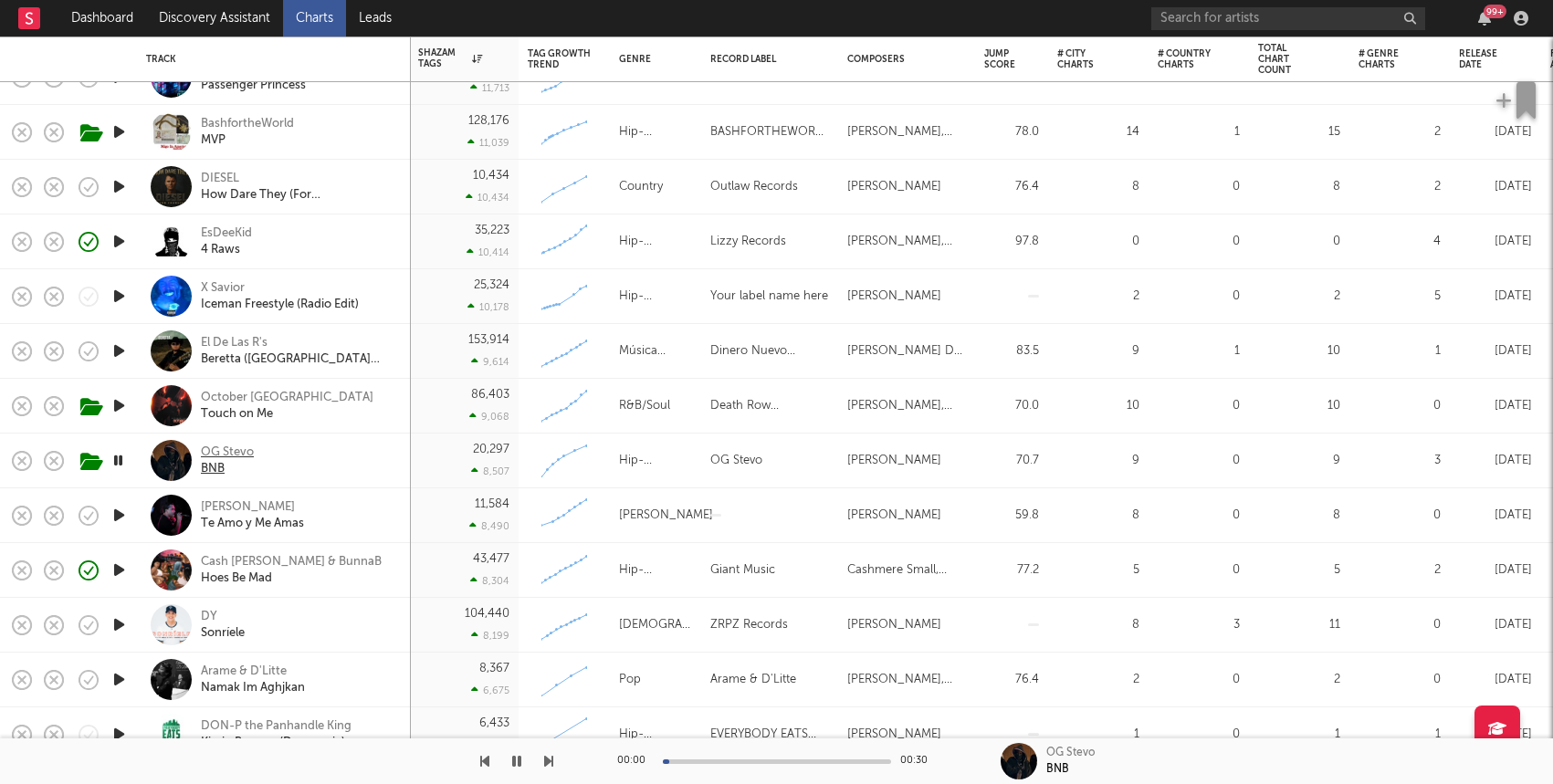
click at [224, 451] on div "OG Stevo" at bounding box center [227, 453] width 53 height 16
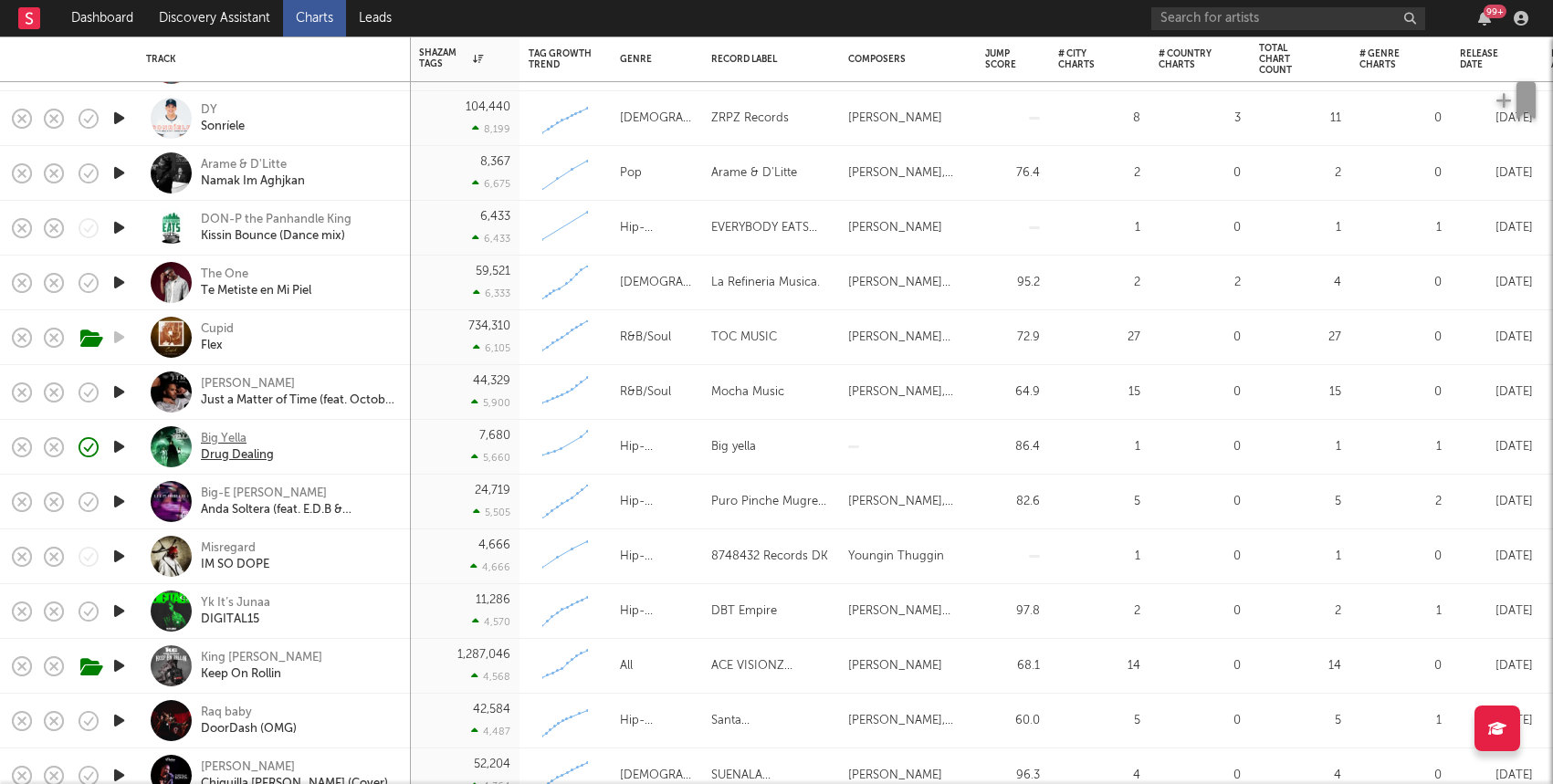
click at [231, 433] on div "Big Yella" at bounding box center [237, 439] width 73 height 16
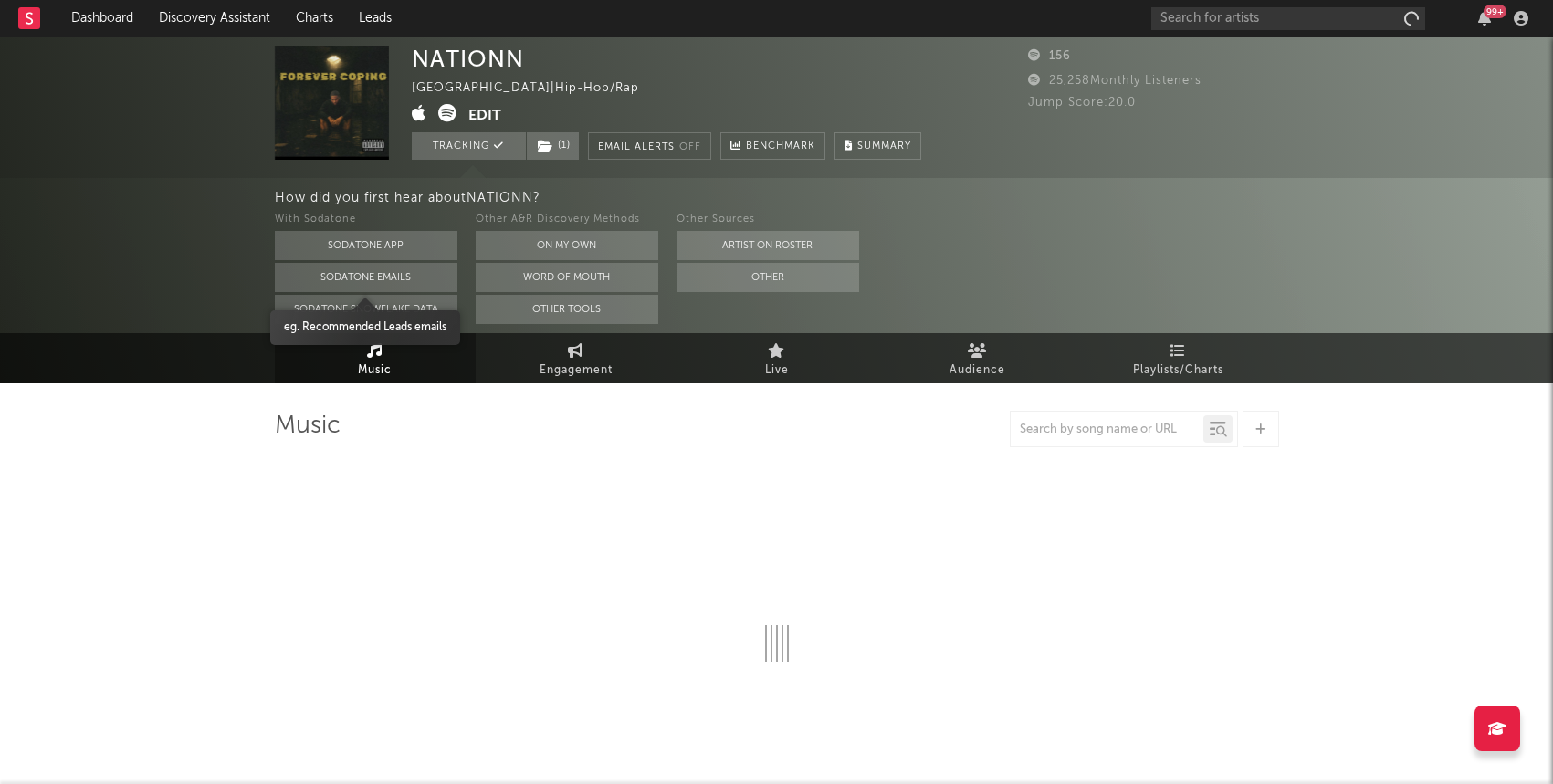
select select "1w"
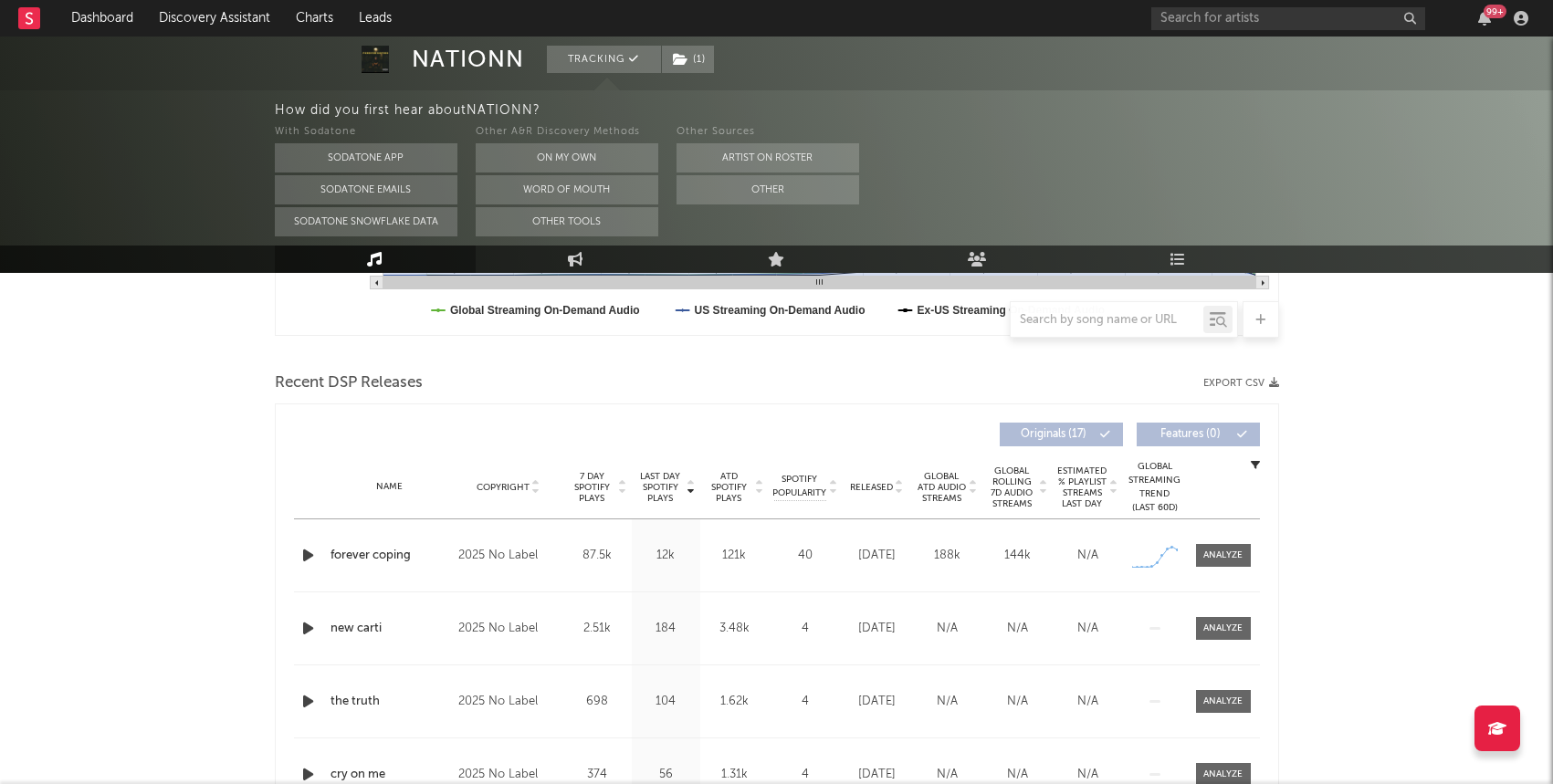
scroll to position [668, 0]
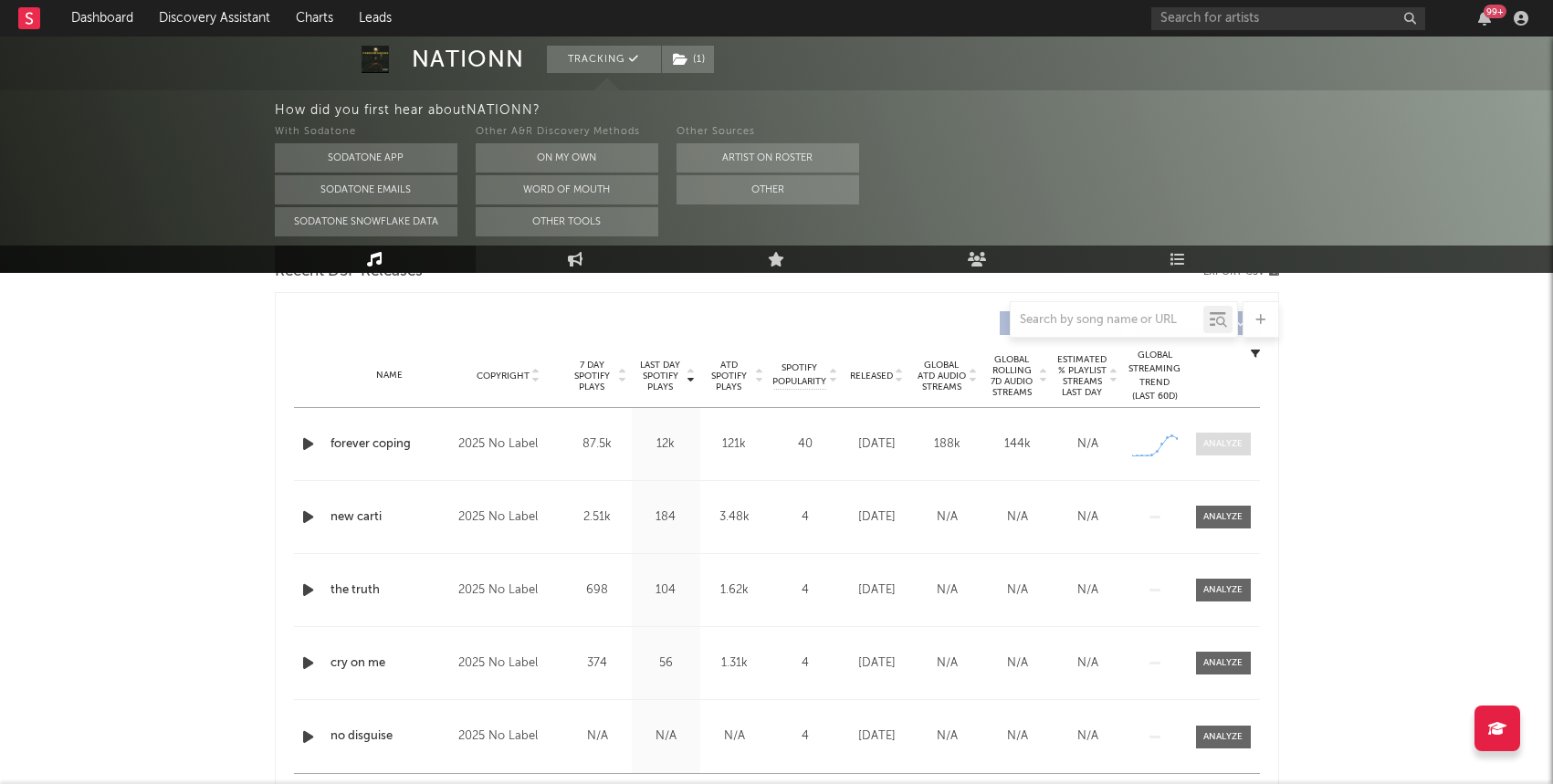
click at [1211, 434] on span at bounding box center [1223, 444] width 55 height 23
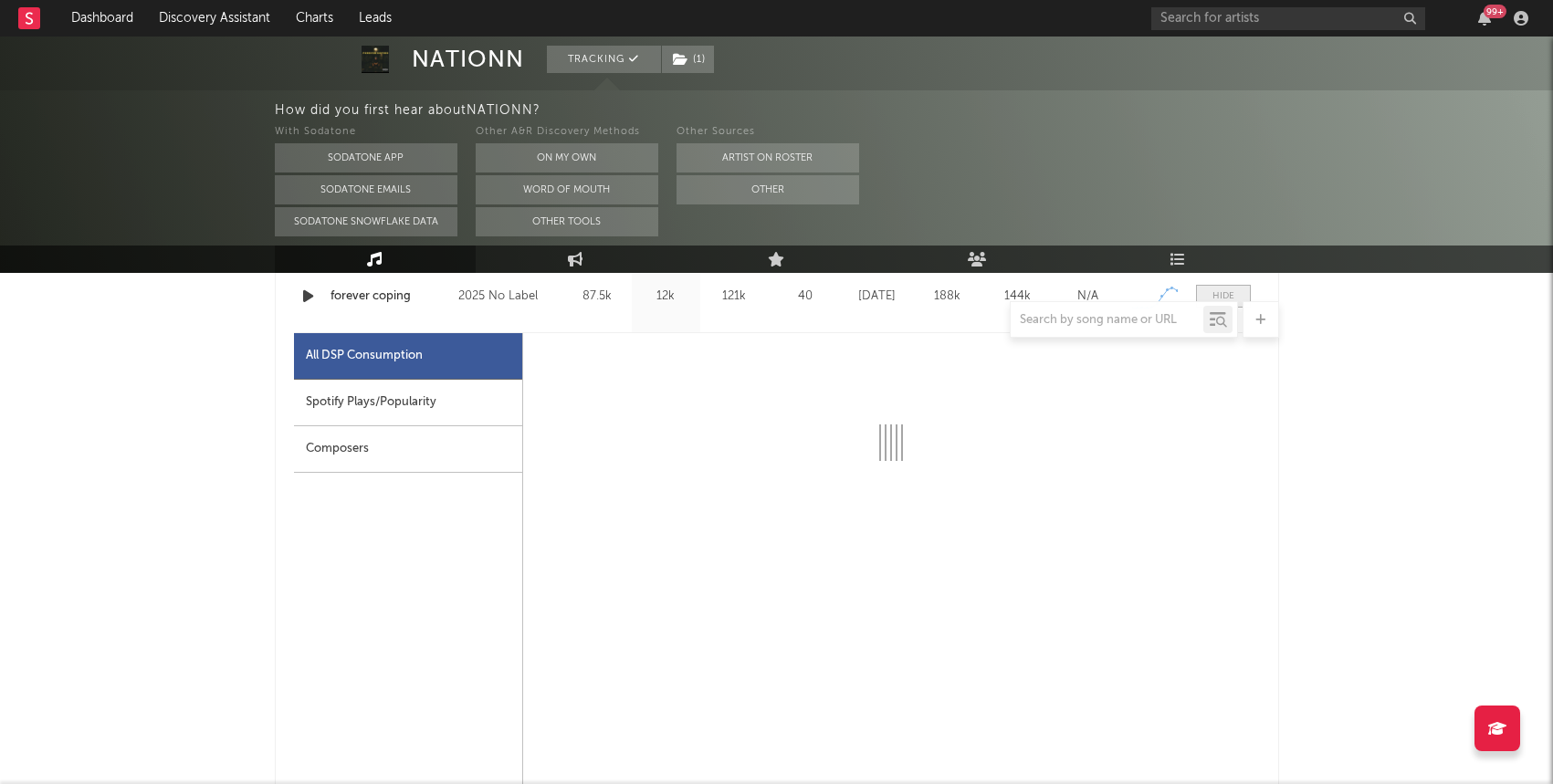
scroll to position [848, 0]
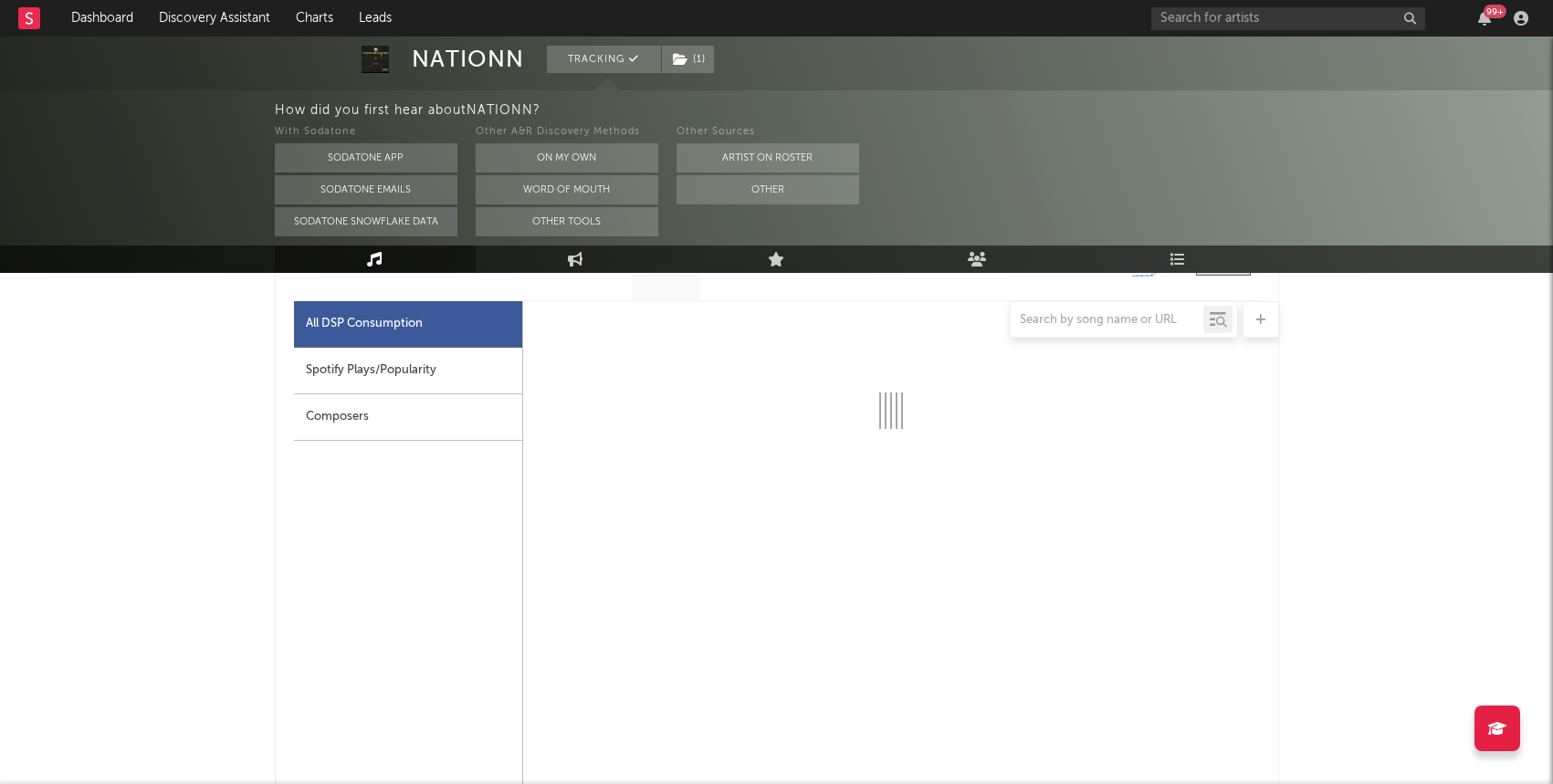
select select "1w"
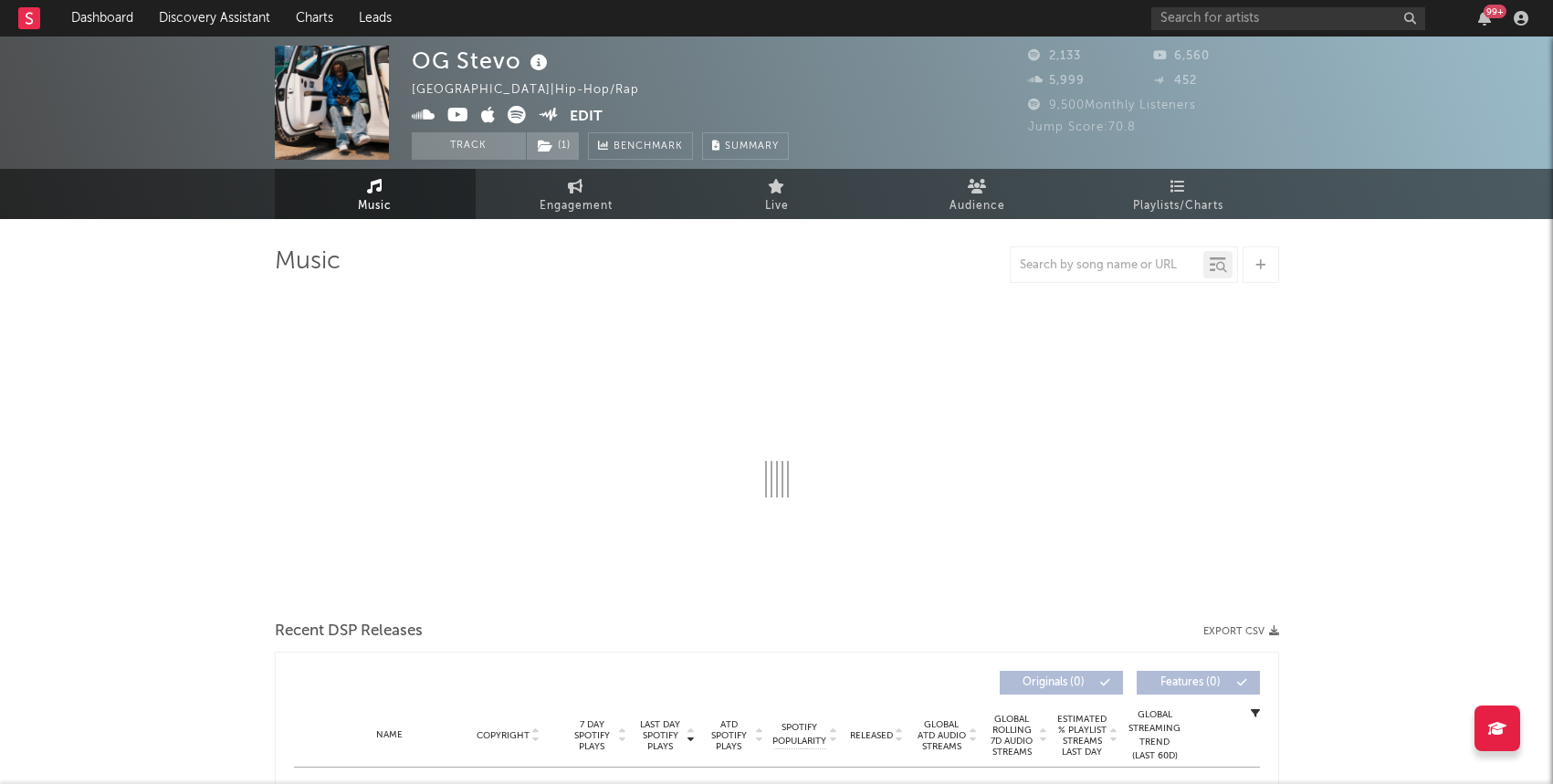
select select "6m"
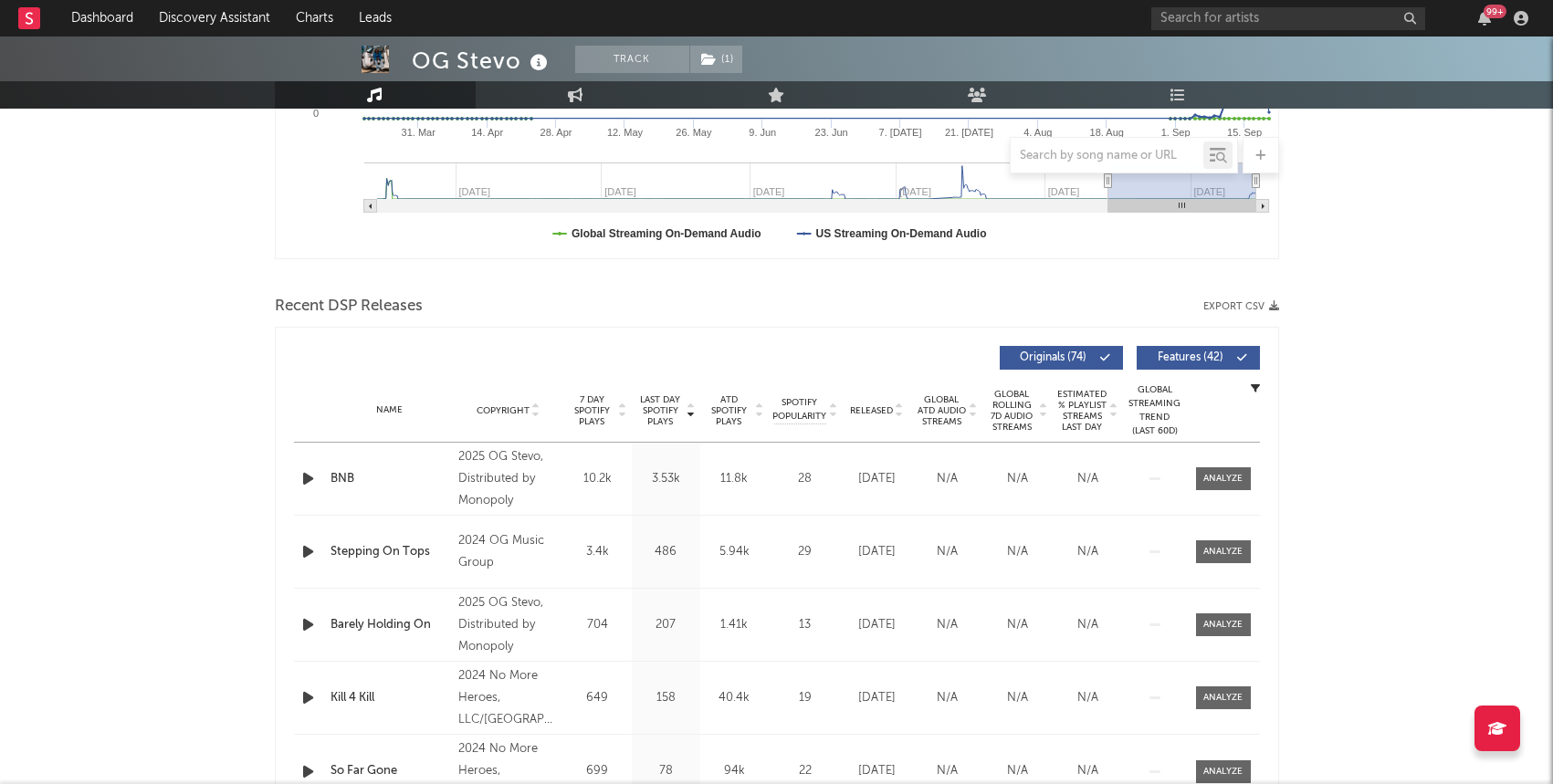
scroll to position [470, 0]
click at [1232, 479] on div at bounding box center [1222, 477] width 39 height 14
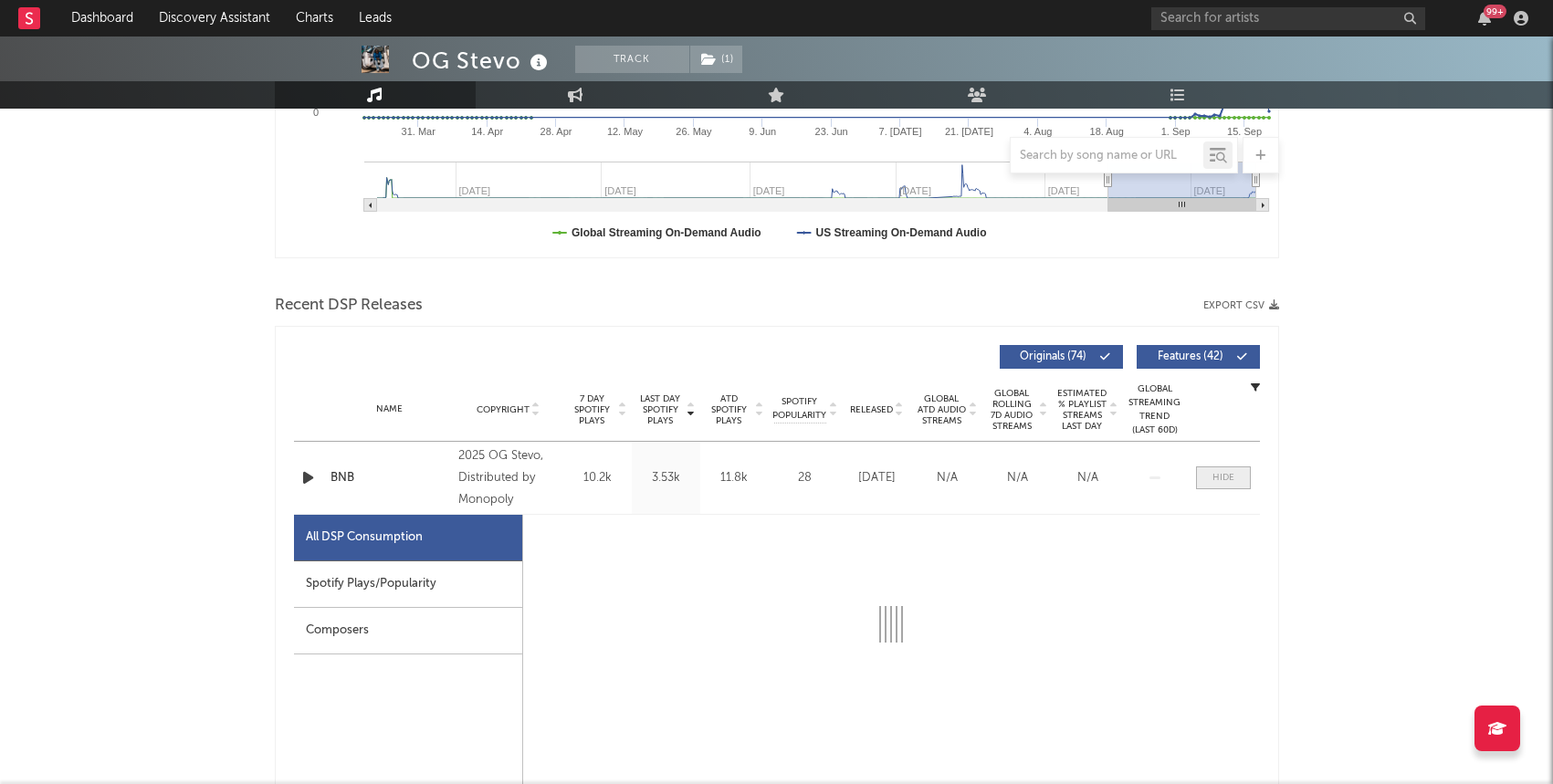
select select "1w"
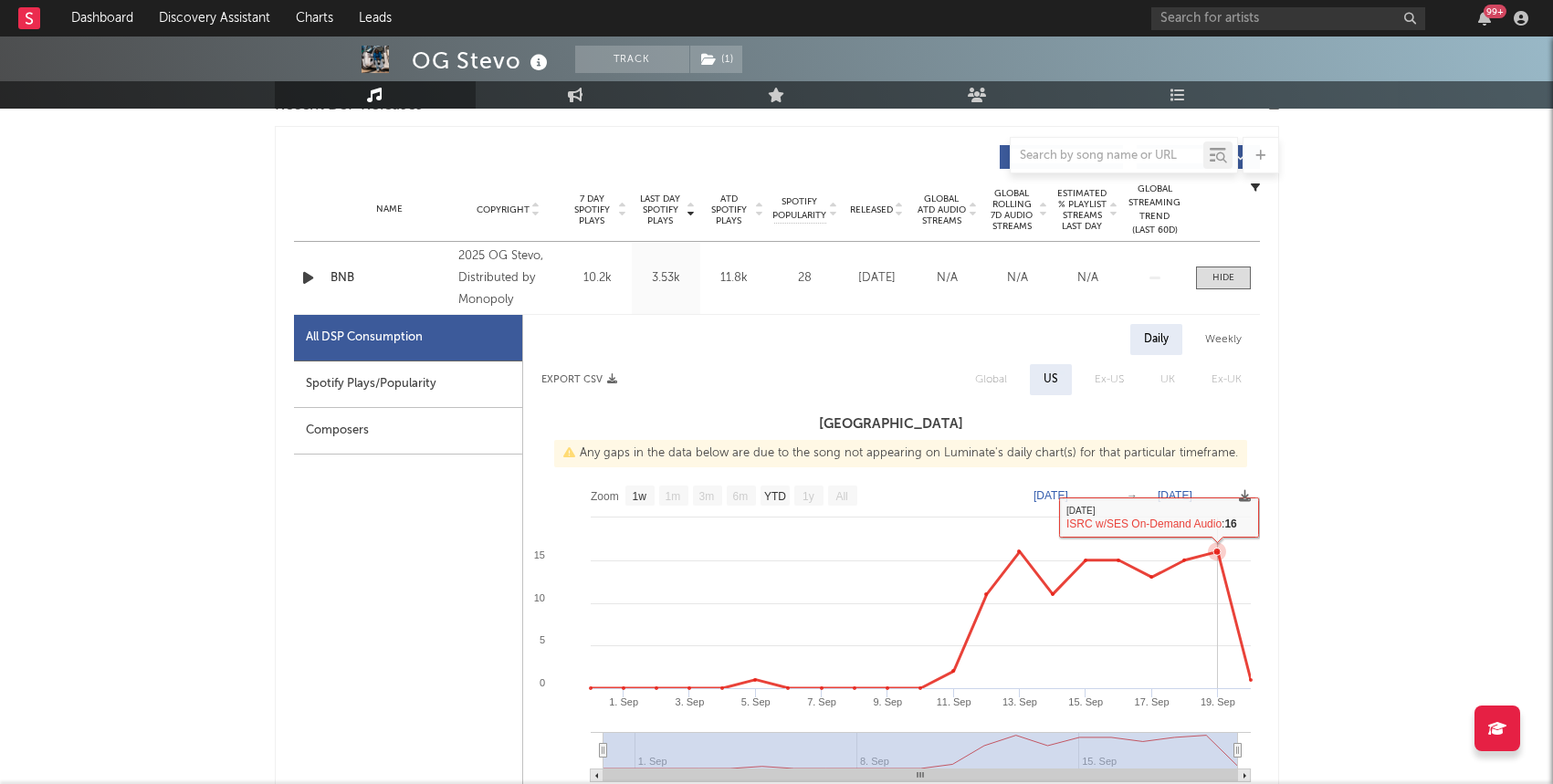
scroll to position [0, 0]
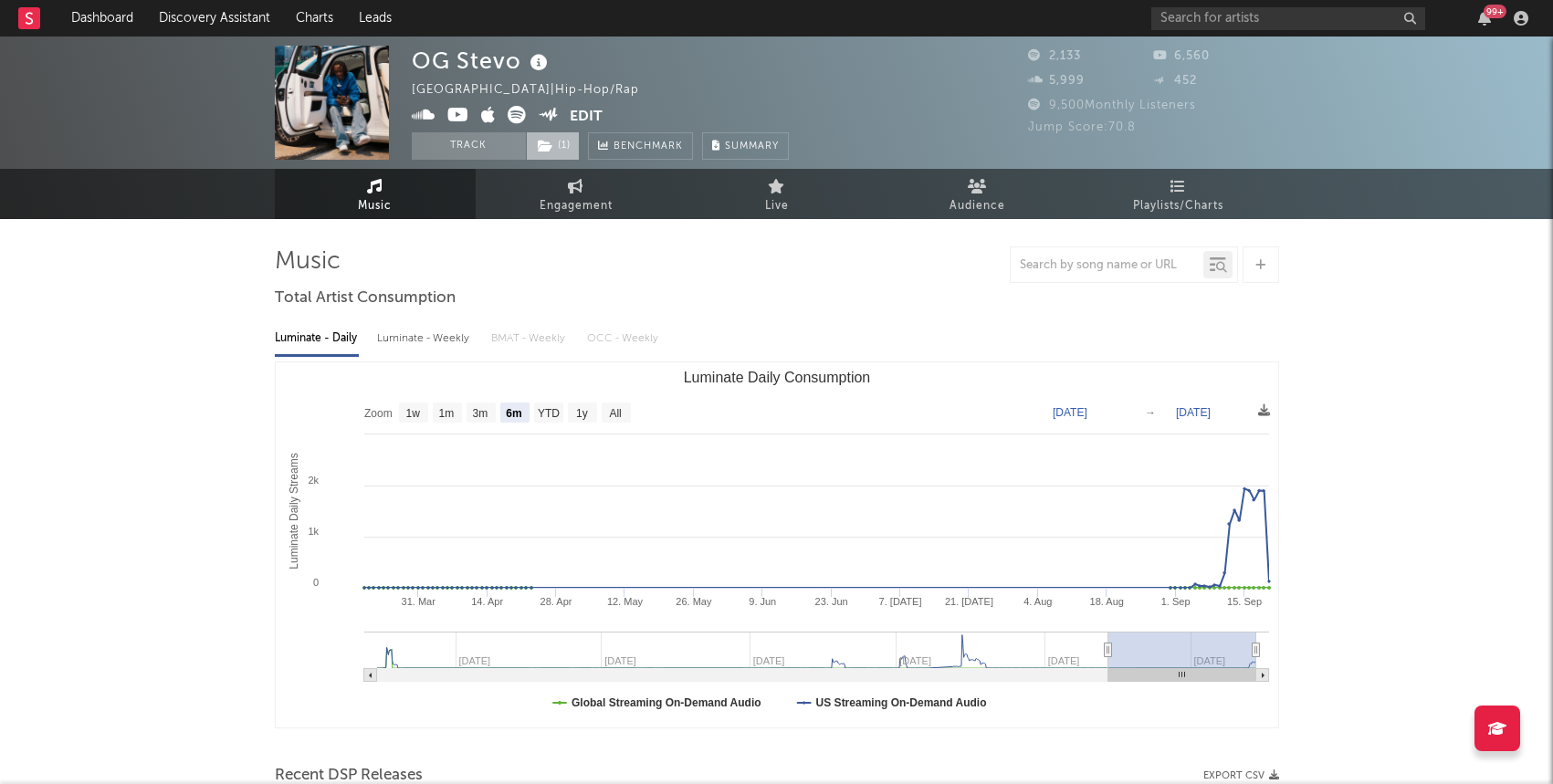
click at [560, 147] on span "( 1 )" at bounding box center [552, 146] width 54 height 27
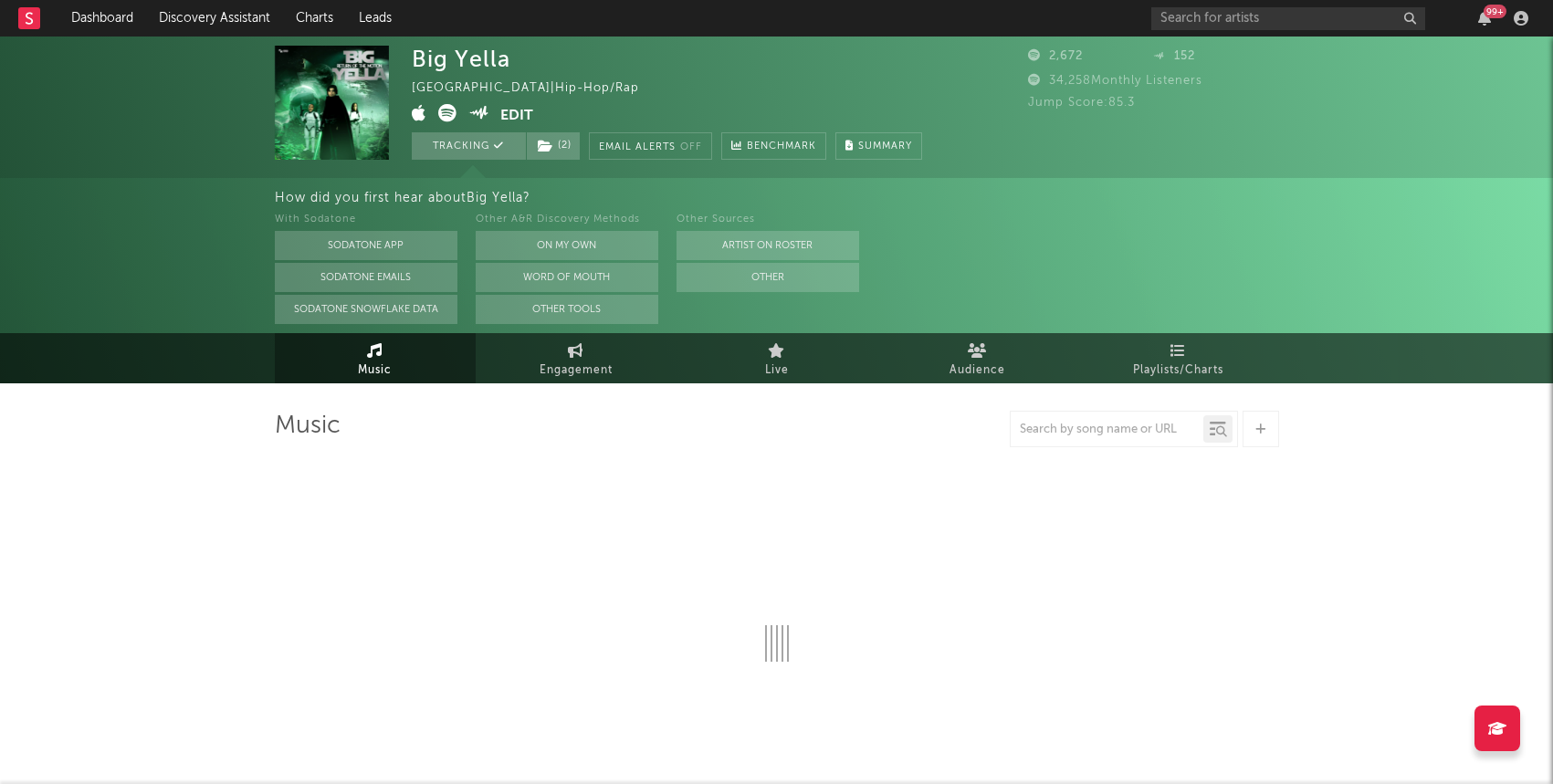
select select "1w"
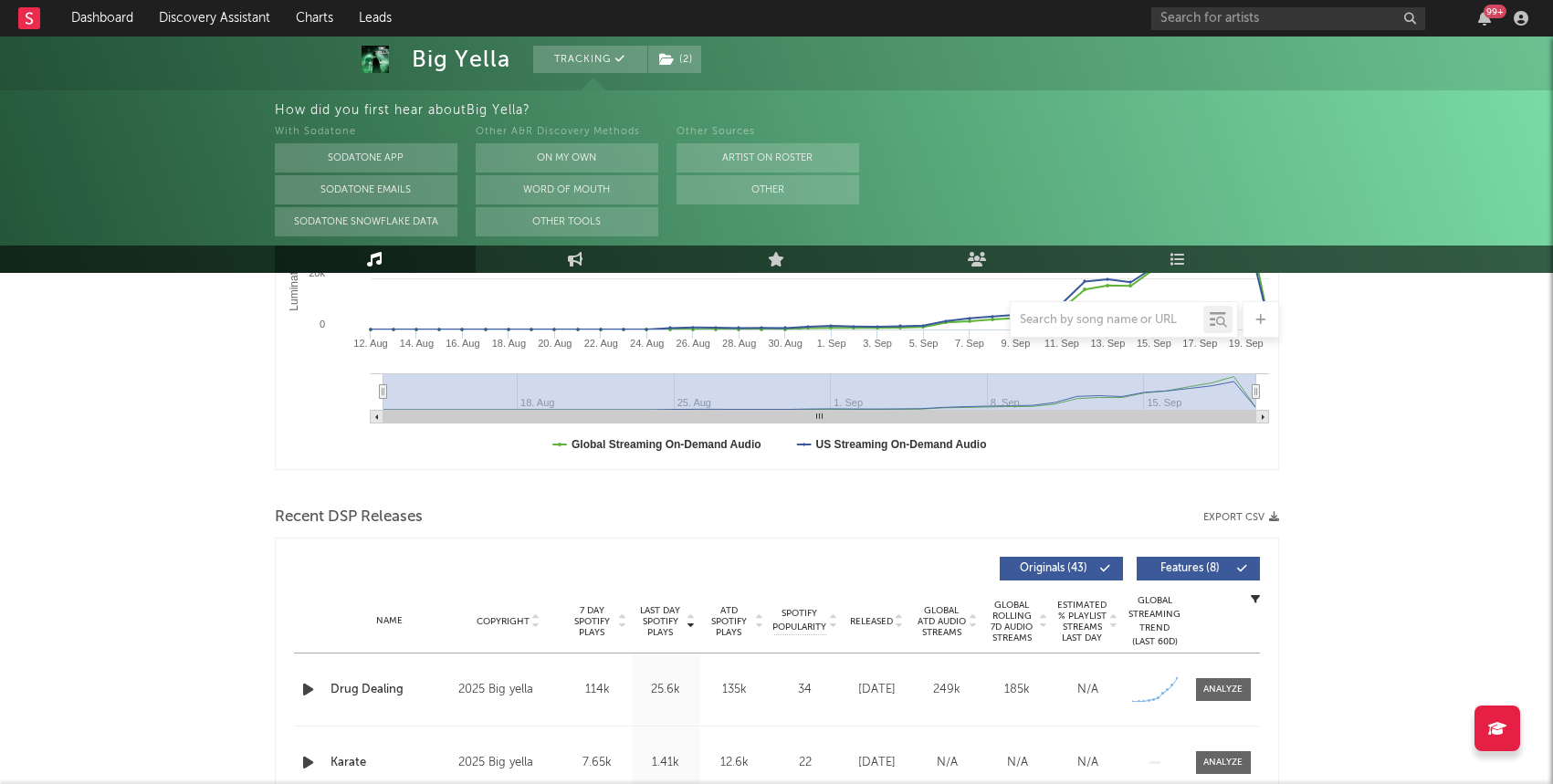
scroll to position [663, 0]
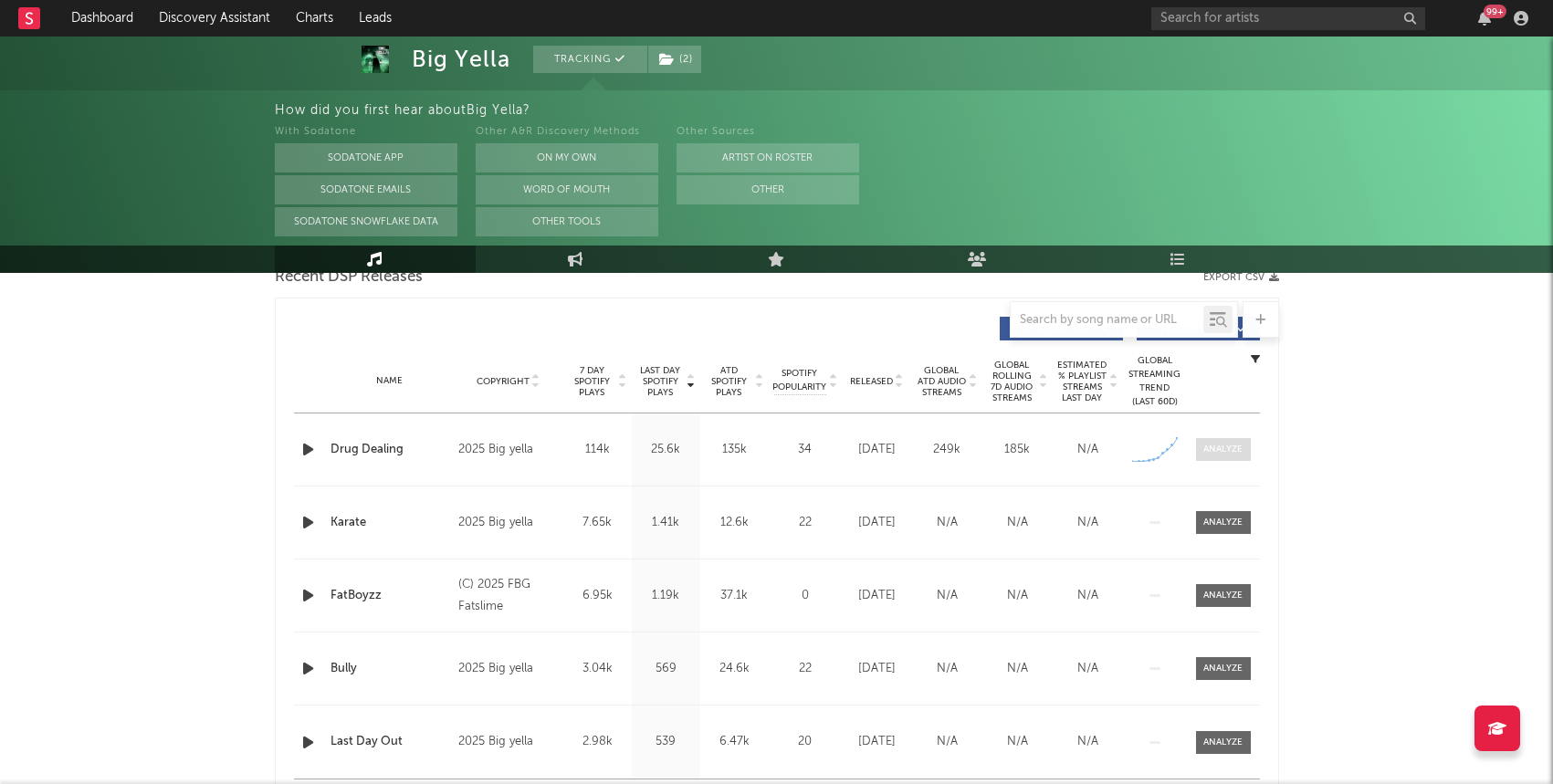
click at [1219, 449] on div at bounding box center [1222, 449] width 39 height 14
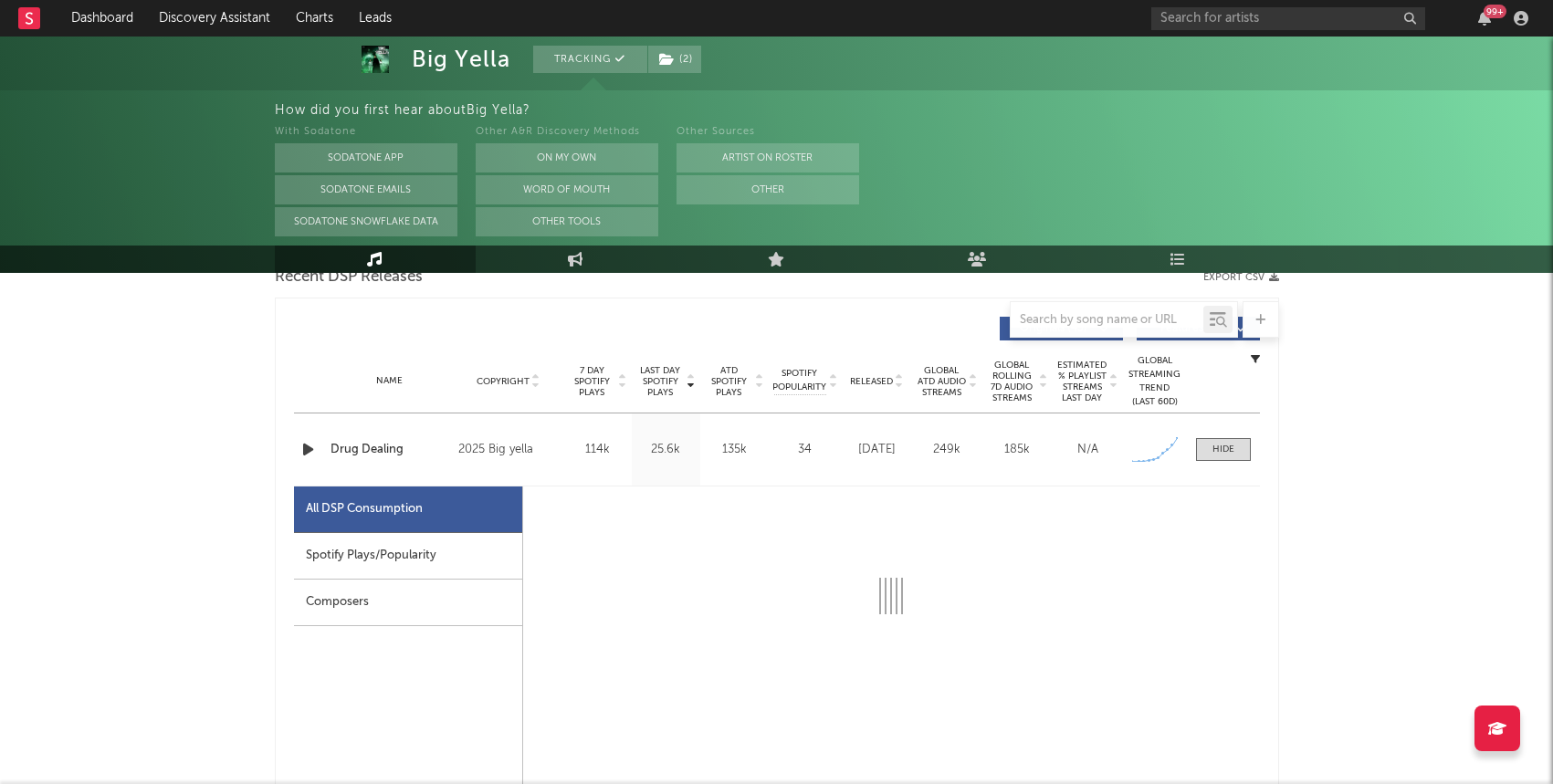
select select "1w"
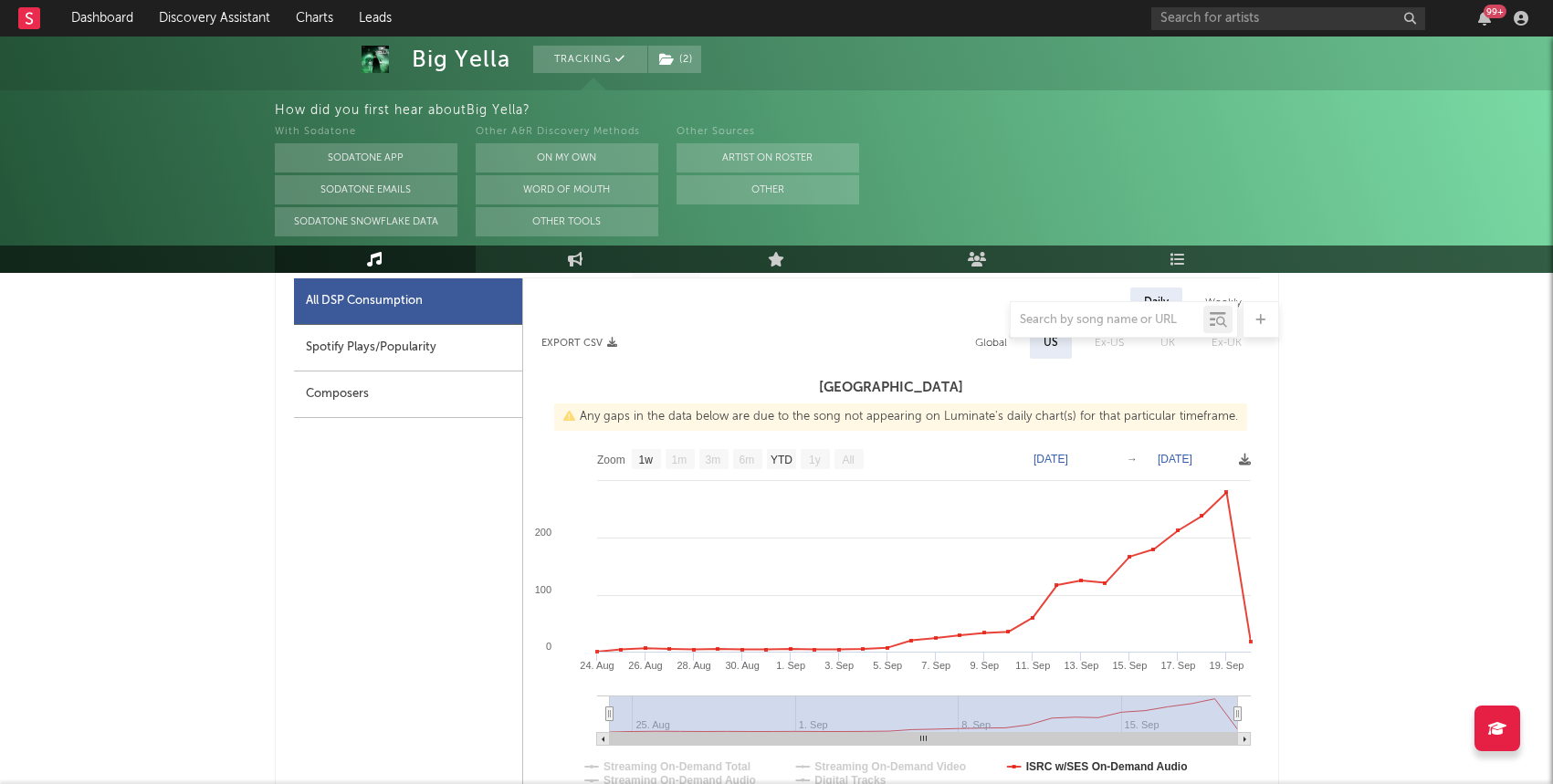
scroll to position [863, 0]
